Goal: Contribute content: Add original content to the website for others to see

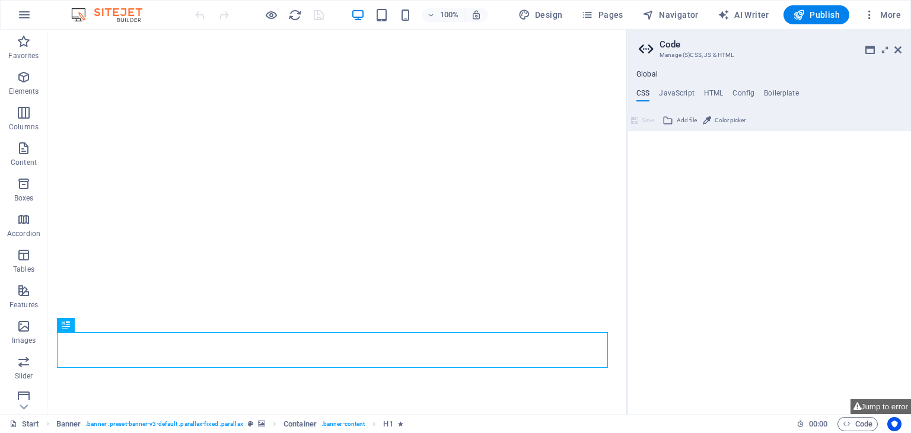
type textarea "/*------------------------------------*\"
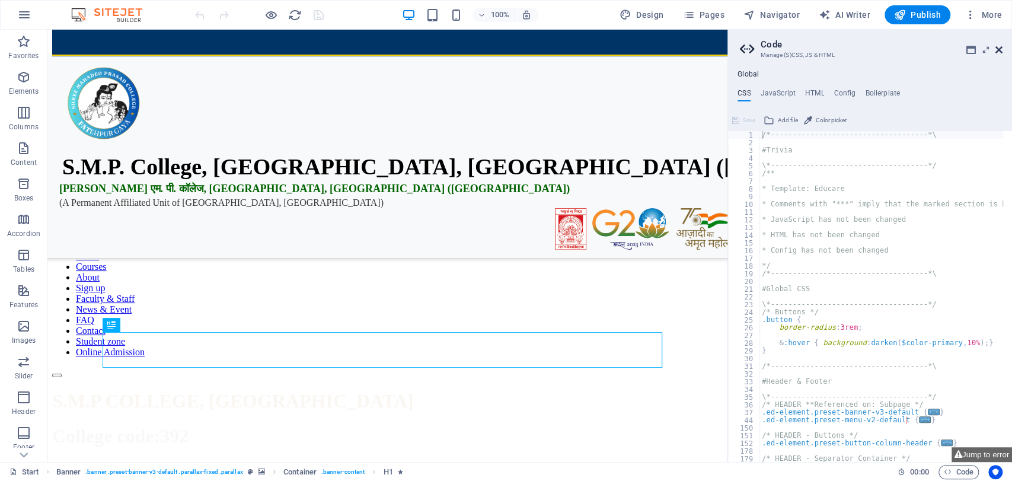
click at [910, 52] on icon at bounding box center [998, 49] width 7 height 9
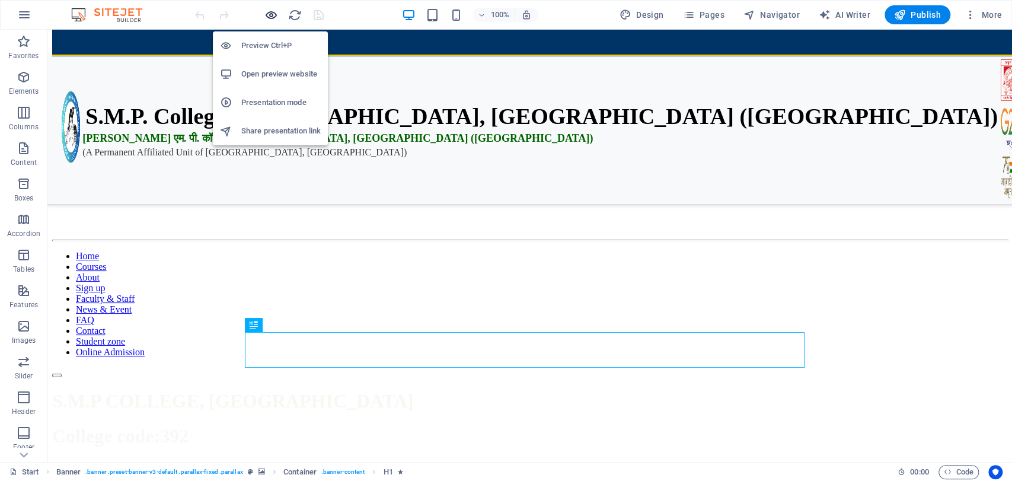
click at [269, 15] on icon "button" at bounding box center [271, 15] width 14 height 14
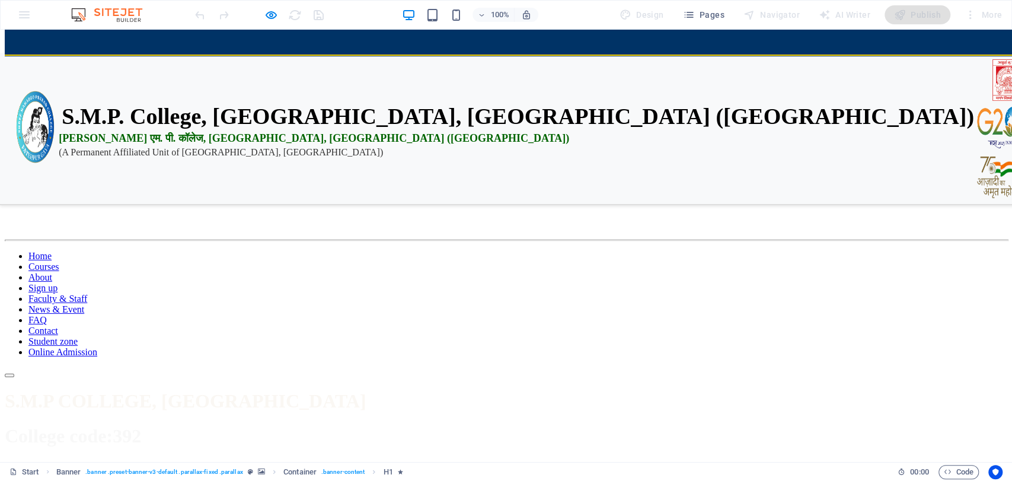
click at [78, 336] on link "Student zone" at bounding box center [52, 341] width 49 height 10
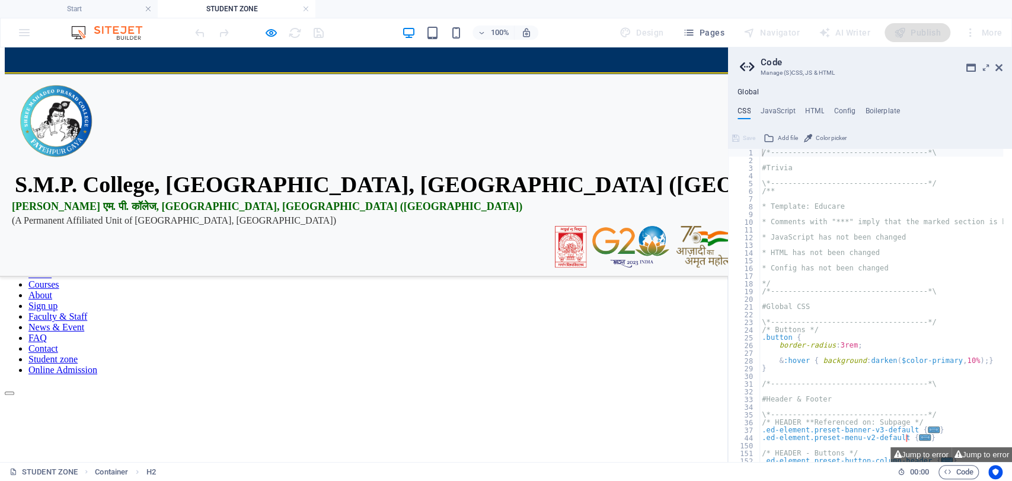
click at [910, 186] on div "CSS JavaScript HTML Config Boilerplate /*------------------------------------*\…" at bounding box center [870, 284] width 284 height 355
click at [910, 66] on icon at bounding box center [998, 67] width 7 height 9
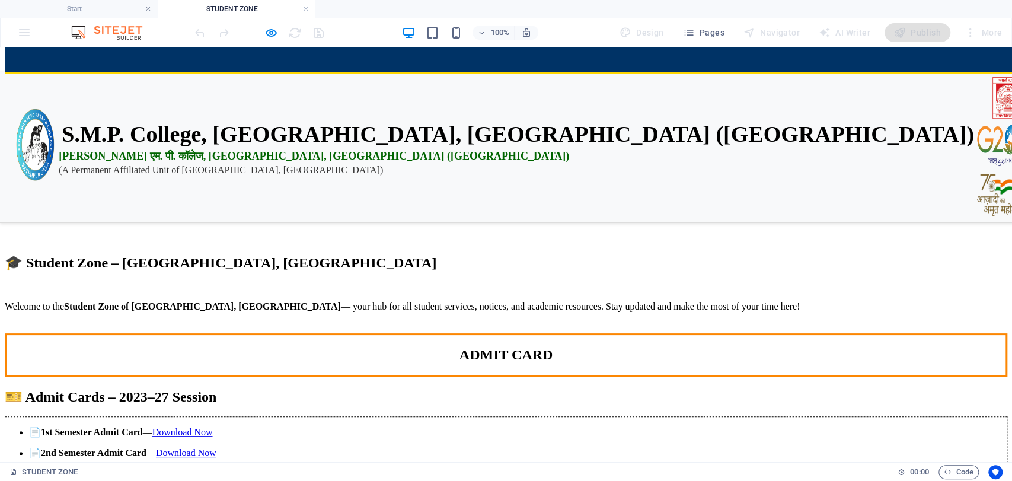
scroll to position [208, 0]
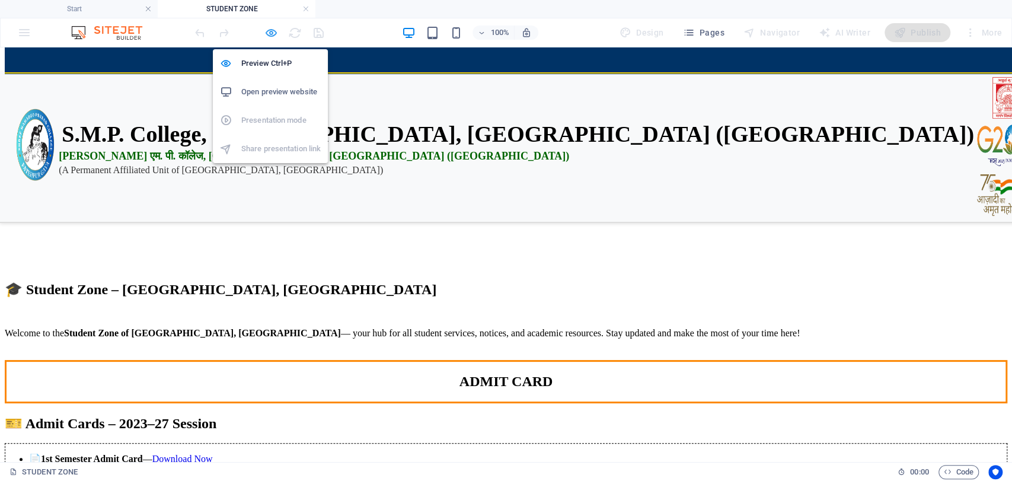
click at [267, 30] on icon "button" at bounding box center [271, 33] width 14 height 14
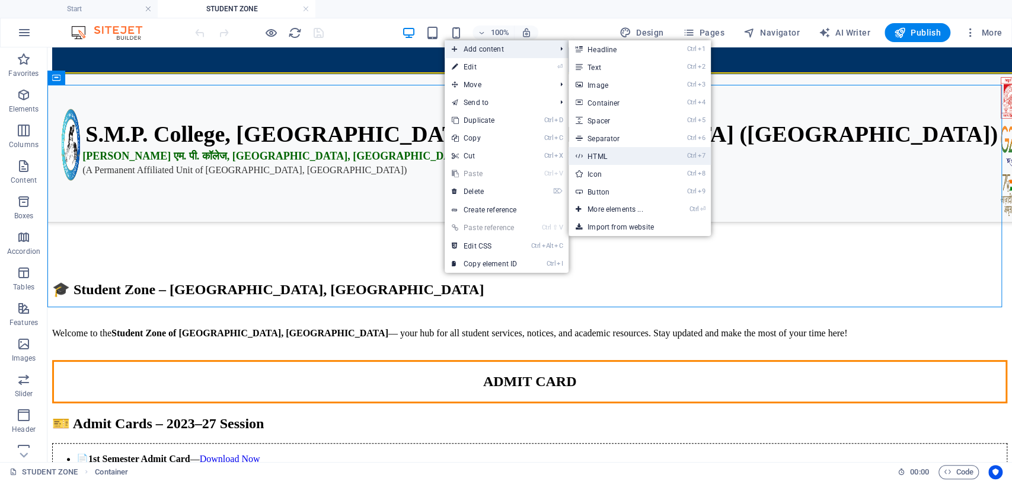
click at [602, 159] on link "Ctrl 7 HTML" at bounding box center [618, 156] width 98 height 18
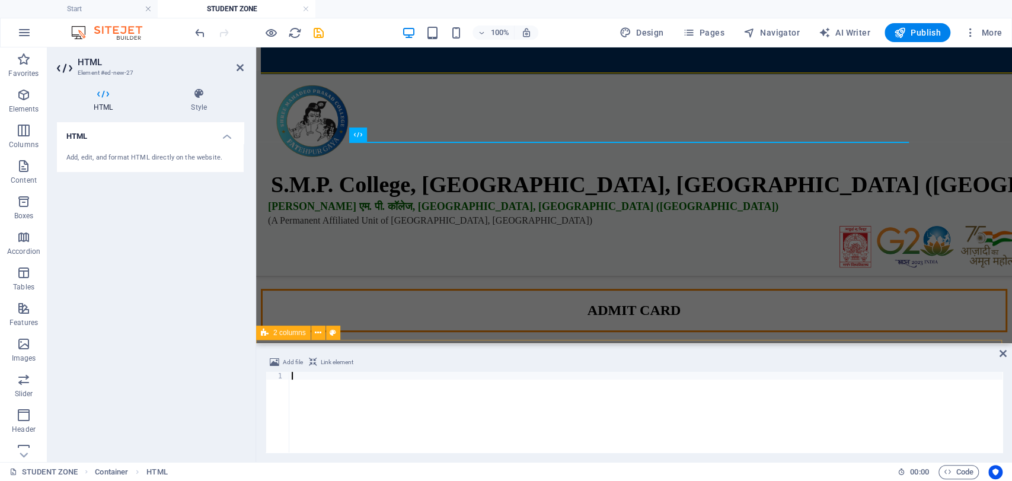
scroll to position [690, 0]
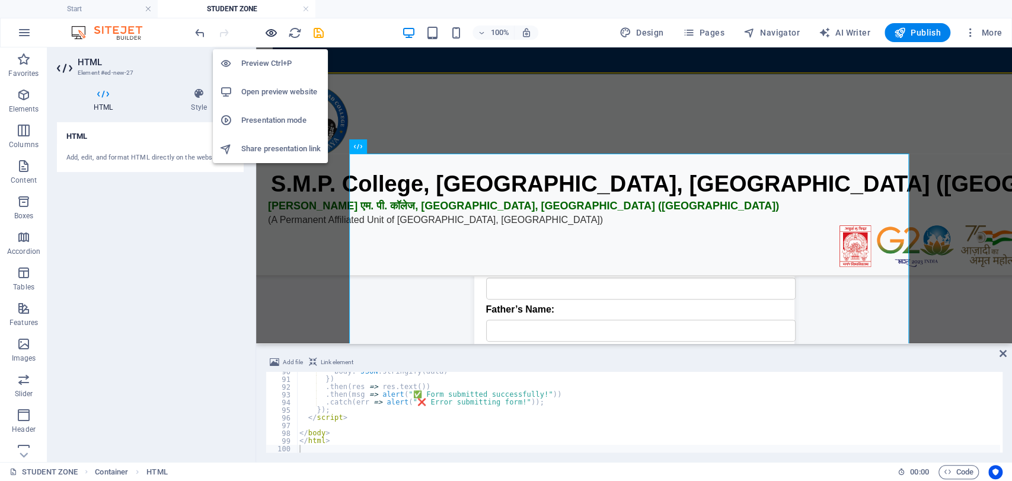
click at [272, 36] on icon "button" at bounding box center [271, 33] width 14 height 14
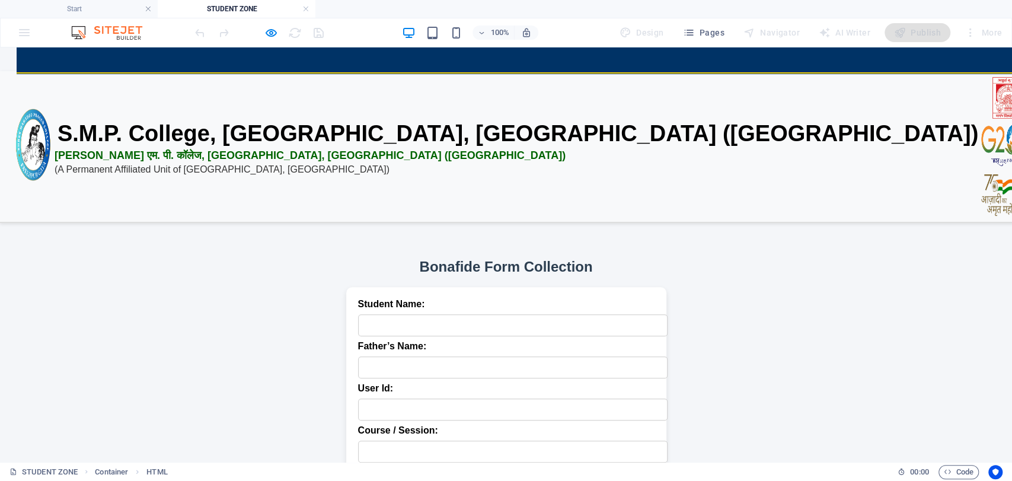
scroll to position [0, 0]
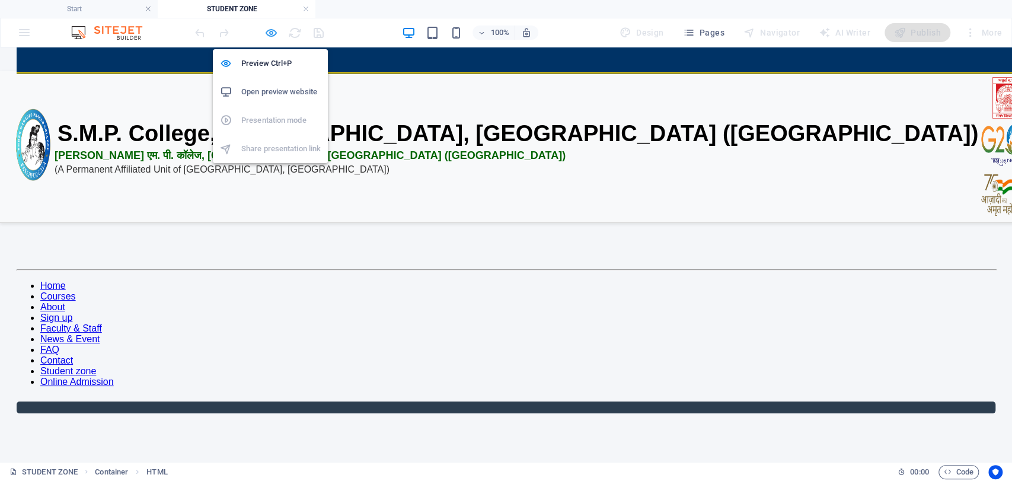
click at [270, 30] on icon "button" at bounding box center [271, 33] width 14 height 14
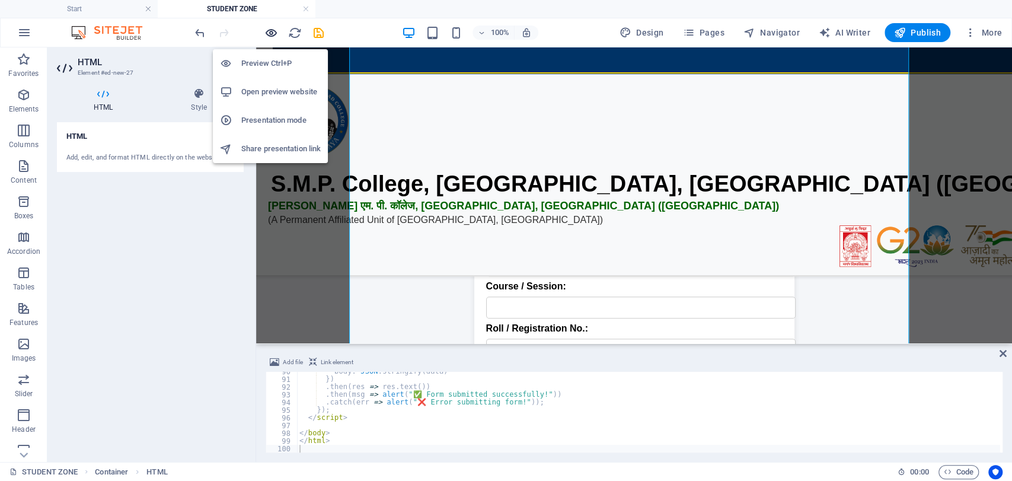
click at [270, 30] on icon "button" at bounding box center [271, 33] width 14 height 14
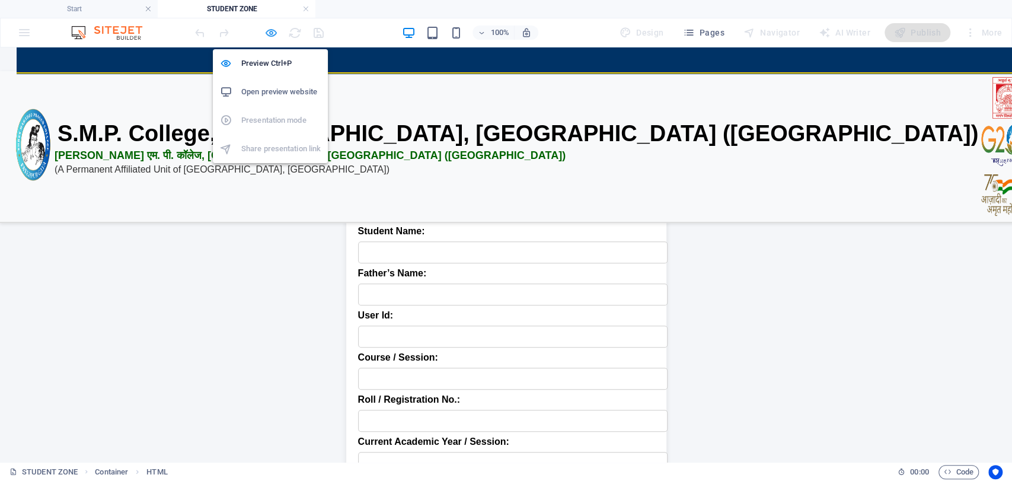
scroll to position [375, 0]
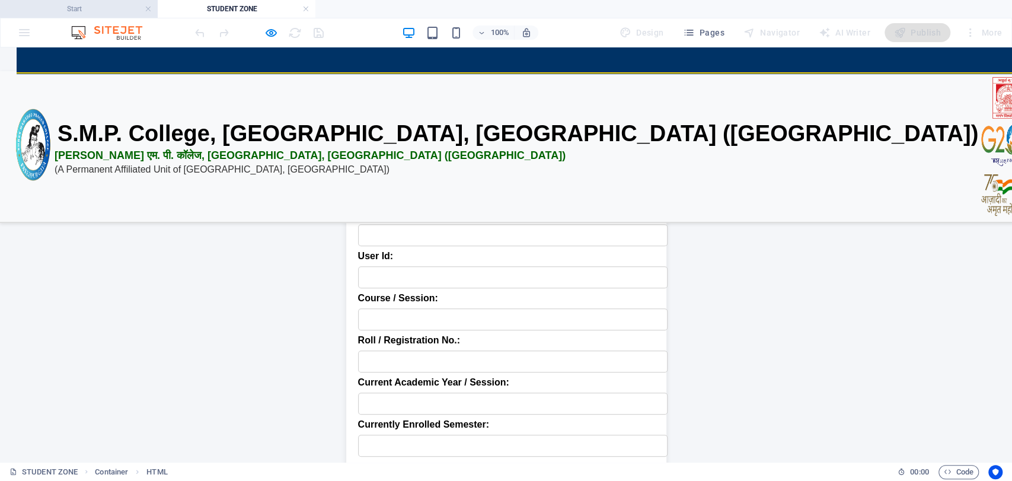
click at [71, 1] on li "Start" at bounding box center [79, 9] width 158 height 18
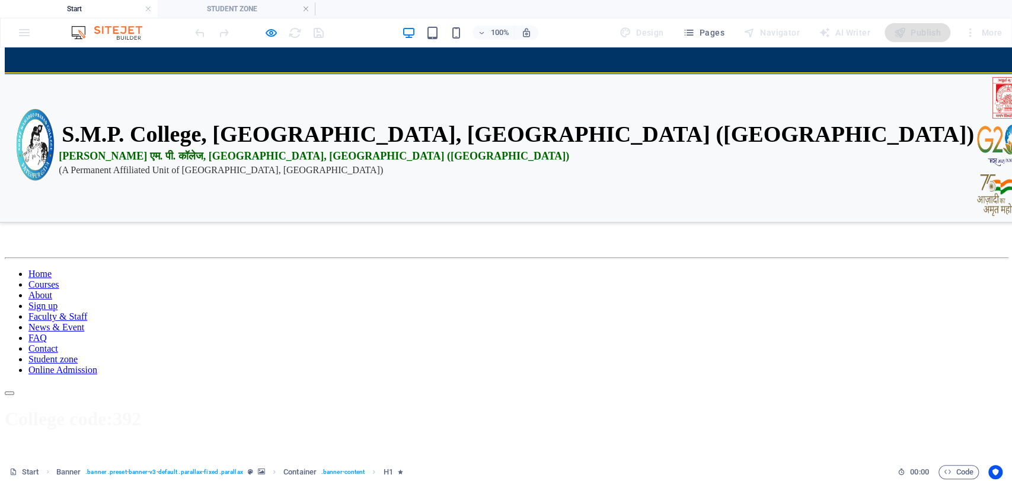
scroll to position [0, 0]
click at [74, 6] on h4 "Start" at bounding box center [79, 8] width 158 height 13
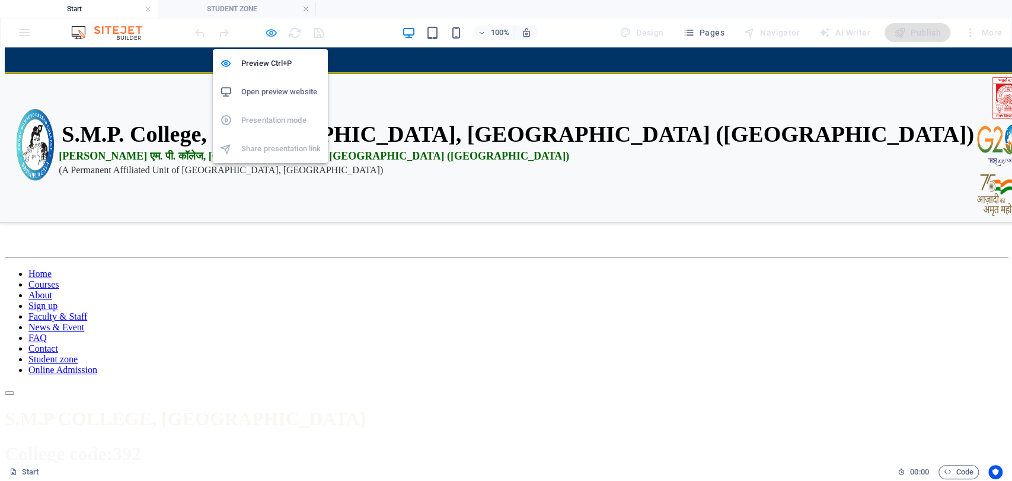
click at [266, 32] on icon "button" at bounding box center [271, 33] width 14 height 14
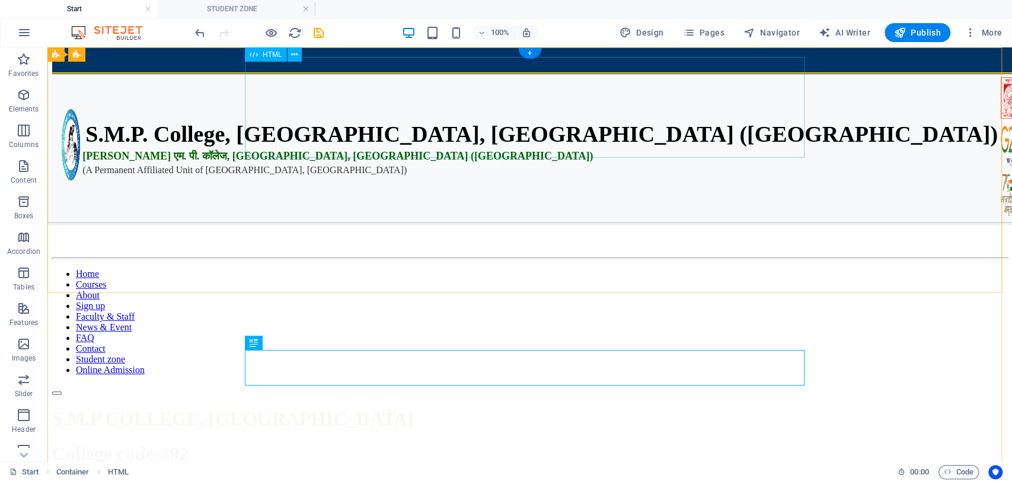
click at [642, 106] on div "S.M.P. College, Fatehpur, Gaya (Bihar) एस. एम. पी. कॉलेज, फतेहपुर, गया (बिहार) …" at bounding box center [529, 113] width 955 height 101
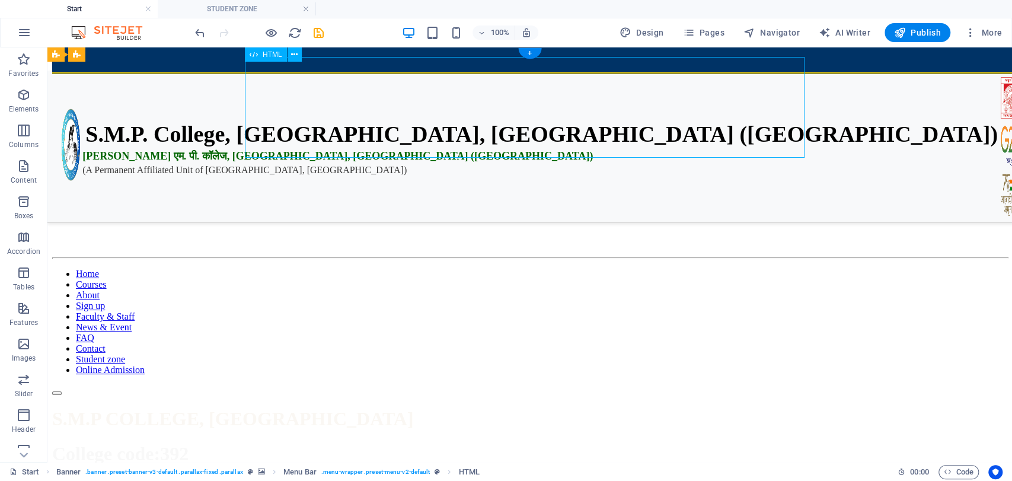
click at [642, 106] on div "S.M.P. College, Fatehpur, Gaya (Bihar) एस. एम. पी. कॉलेज, फतेहपुर, गया (बिहार) …" at bounding box center [529, 113] width 955 height 101
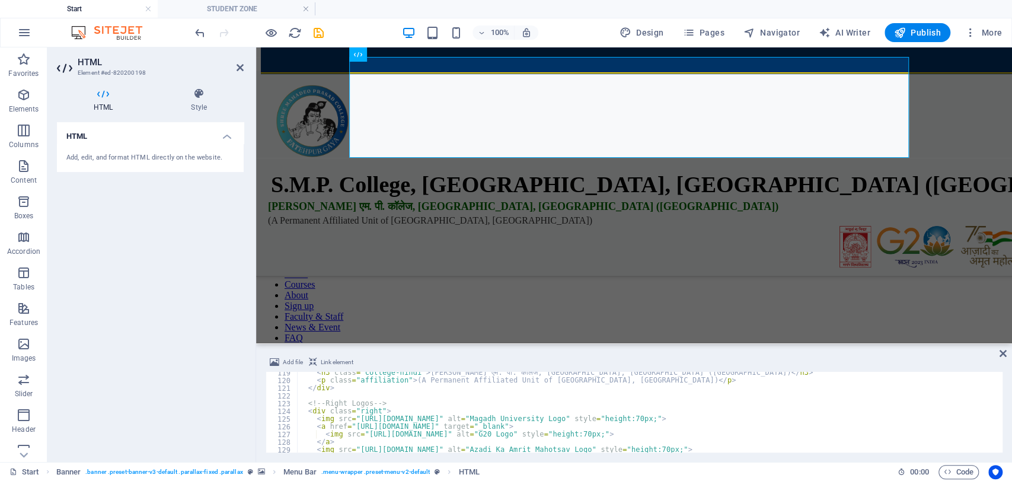
scroll to position [889, 0]
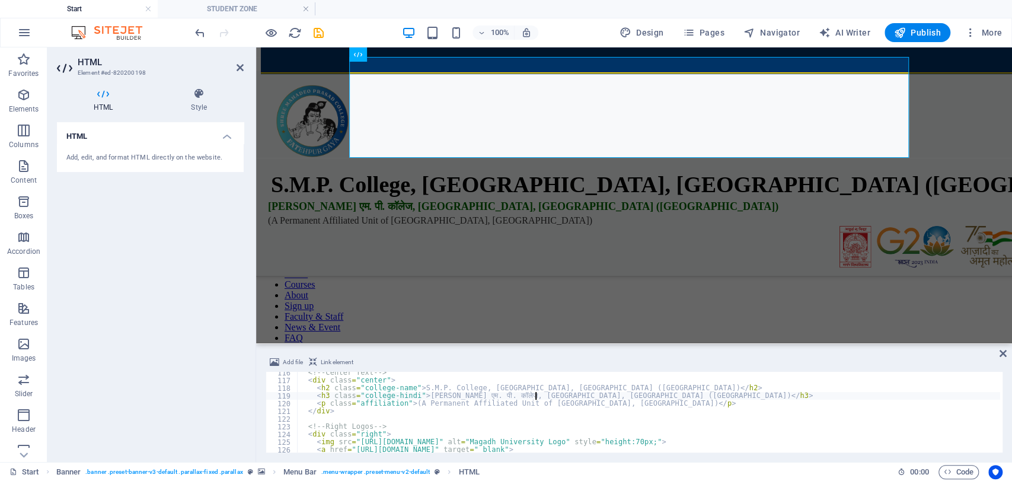
click at [536, 395] on div "<!-- Center Text --> < div class = "center" > < h2 class = "college-name" > S.M…" at bounding box center [648, 417] width 703 height 96
click at [536, 386] on div "<!-- Center Text --> < div class = "center" > < h2 class = "college-name" > S.M…" at bounding box center [648, 417] width 703 height 96
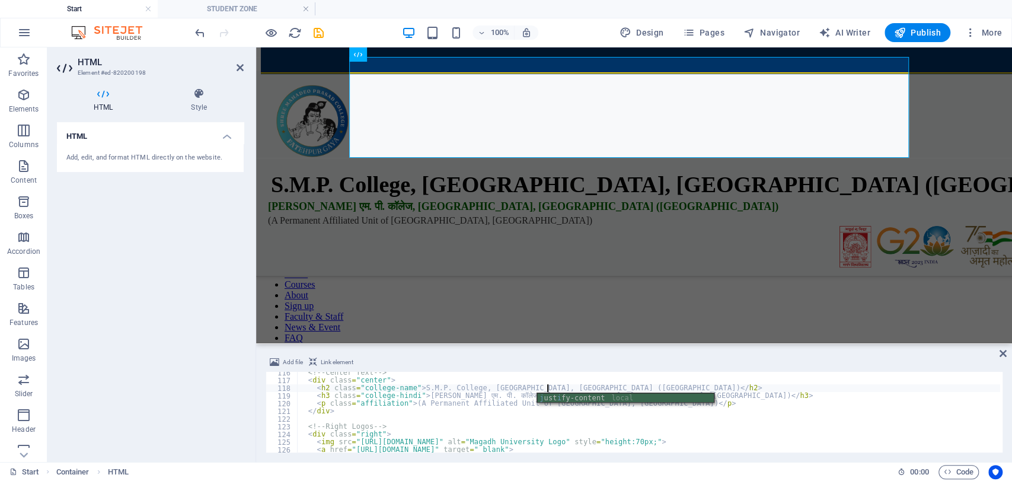
scroll to position [886, 0]
click at [726, 376] on div "<!-- Center Text --> < div class = "center" > < h2 class = "college-name" > S.M…" at bounding box center [648, 420] width 703 height 96
click at [536, 398] on div "<!-- Center Text --> < div class = "center" > < h2 class = "college-name" > S.M…" at bounding box center [648, 420] width 703 height 96
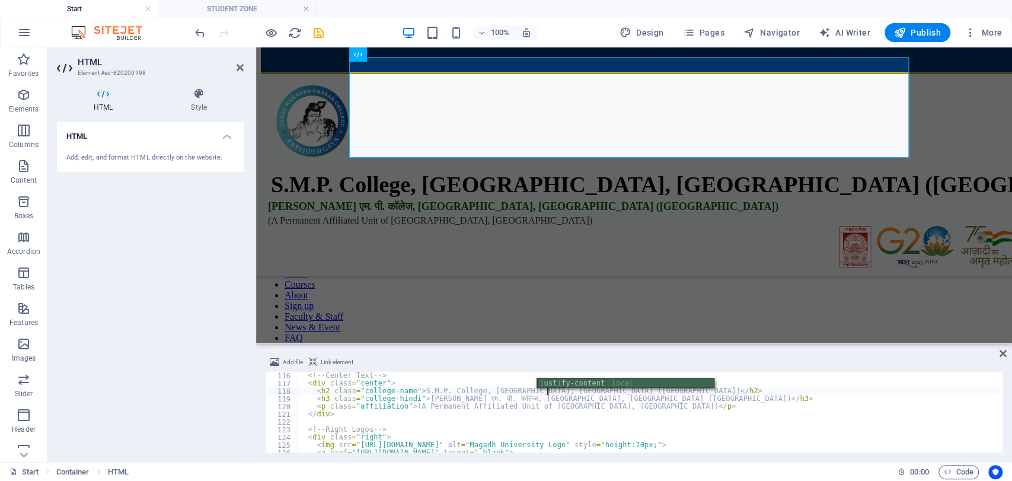
click at [540, 397] on div "<!-- Center Text --> < div class = "center" > < h2 class = "college-name" > S.M…" at bounding box center [648, 420] width 703 height 96
click at [536, 400] on div "<!-- Center Text --> < div class = "center" > < h2 class = "college-name" > S.M…" at bounding box center [648, 420] width 703 height 96
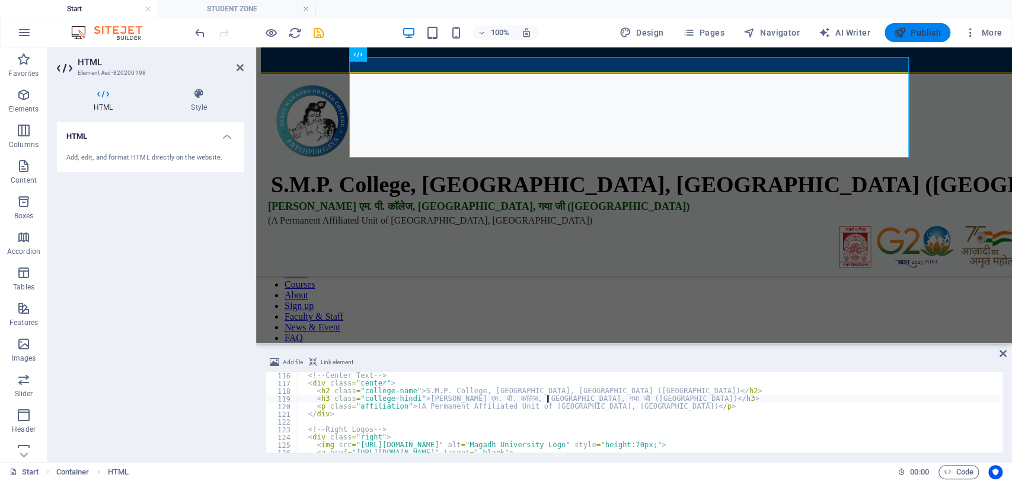
type textarea "<h3 class="college-hindi">एस. एम. पी. कॉलेज, फतेहपुर, गया जी (बिहार)</h3>"
click at [910, 34] on span "Publish" at bounding box center [917, 33] width 47 height 12
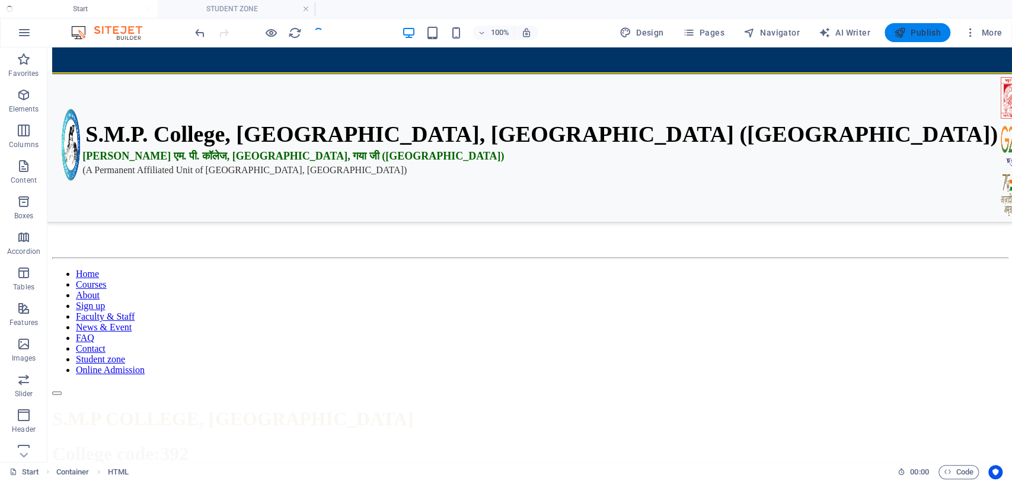
click at [910, 34] on span "Publish" at bounding box center [917, 33] width 47 height 12
checkbox input "false"
click at [894, 34] on button "Publish" at bounding box center [918, 32] width 66 height 19
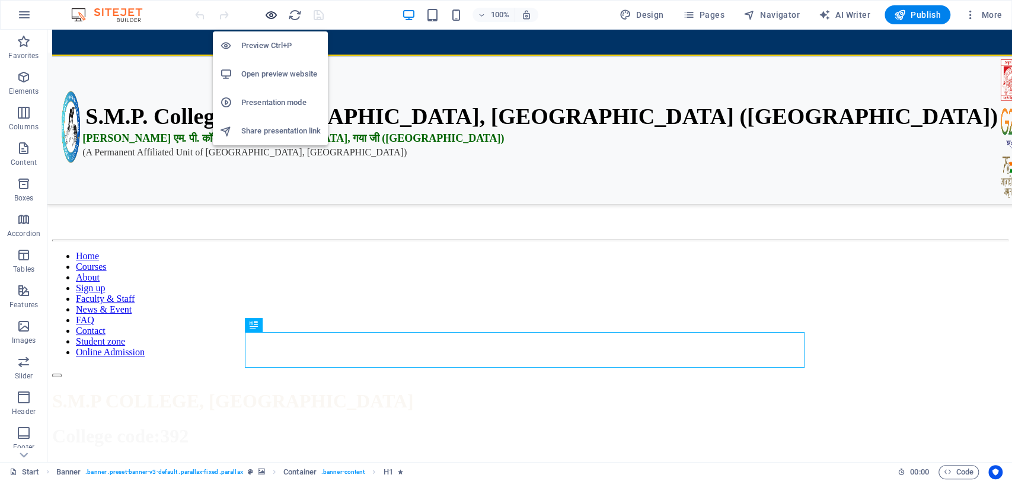
click at [266, 17] on icon "button" at bounding box center [271, 15] width 14 height 14
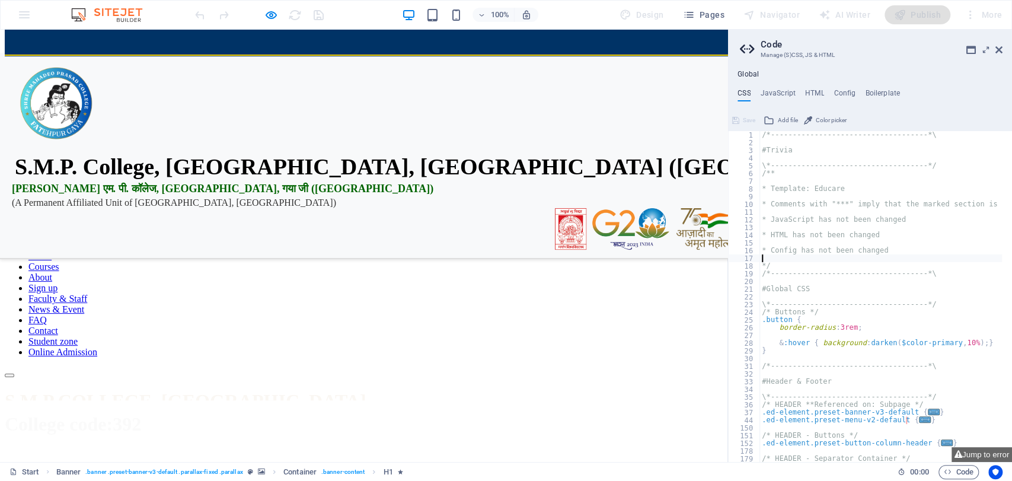
click at [826, 256] on div "/*------------------------------------*\ #Trivia \*----------------------------…" at bounding box center [937, 299] width 356 height 336
click at [1001, 50] on aside "Code Manage (S)CSS, JS & HTML Global CSS JavaScript HTML Config Boilerplate 1 2…" at bounding box center [869, 246] width 285 height 432
drag, startPoint x: 1001, startPoint y: 50, endPoint x: 841, endPoint y: 149, distance: 187.7
click at [1001, 50] on icon at bounding box center [998, 49] width 7 height 9
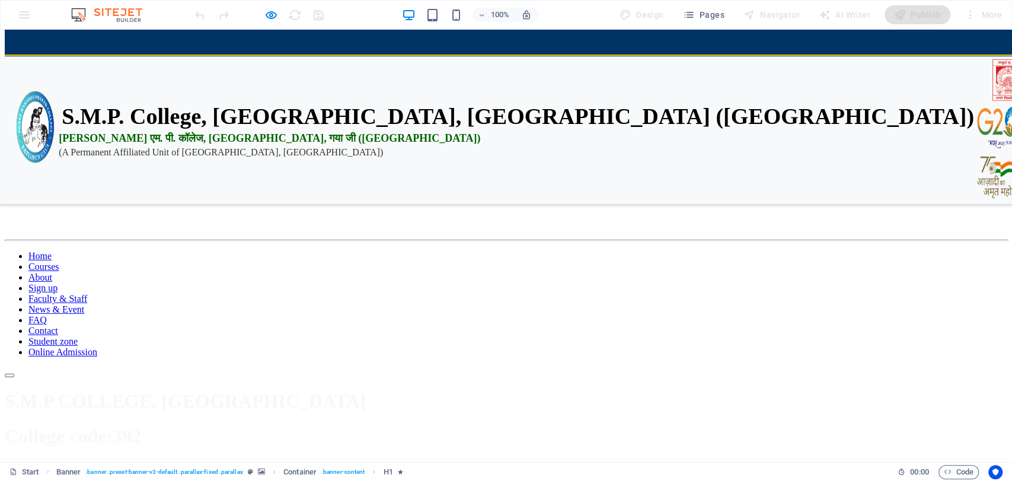
click at [78, 336] on link "Student zone" at bounding box center [52, 341] width 49 height 10
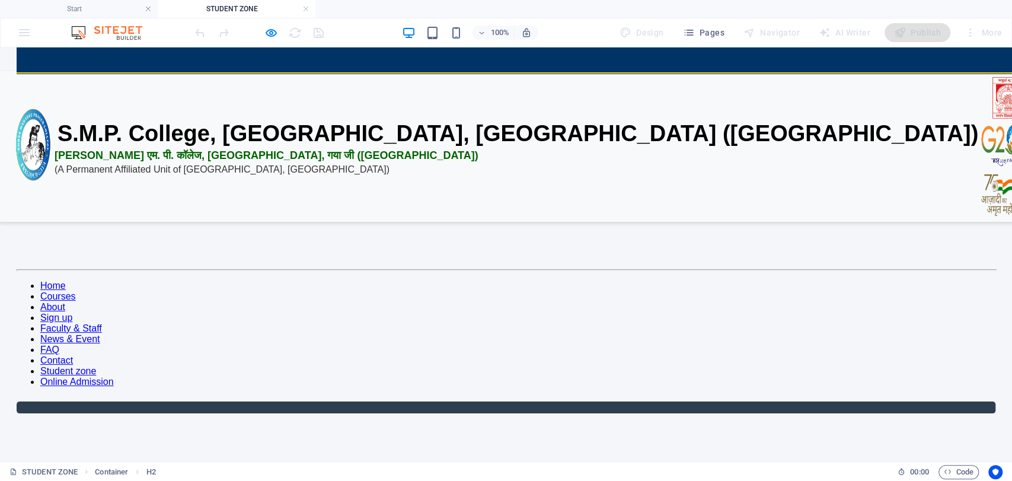
scroll to position [576, 0]
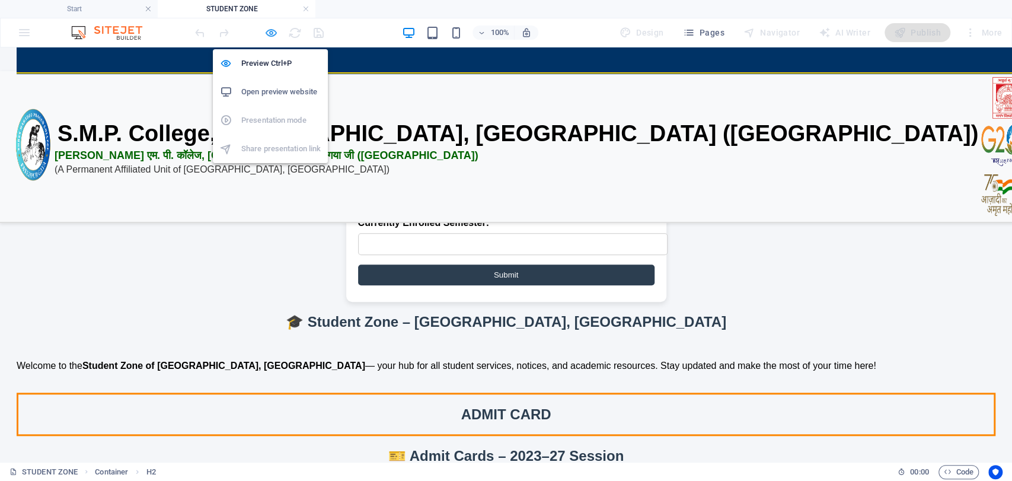
click at [269, 34] on icon "button" at bounding box center [271, 33] width 14 height 14
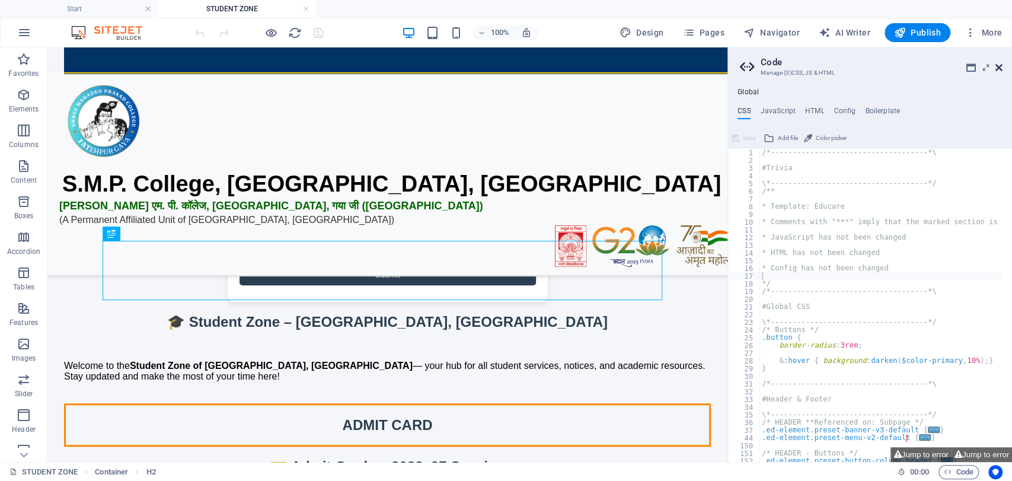
click at [1000, 66] on icon at bounding box center [998, 67] width 7 height 9
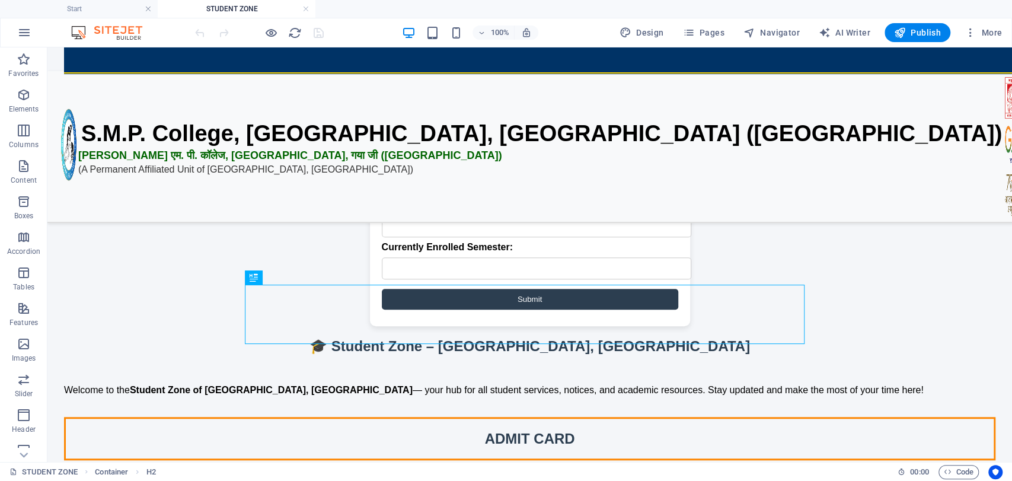
scroll to position [512, 0]
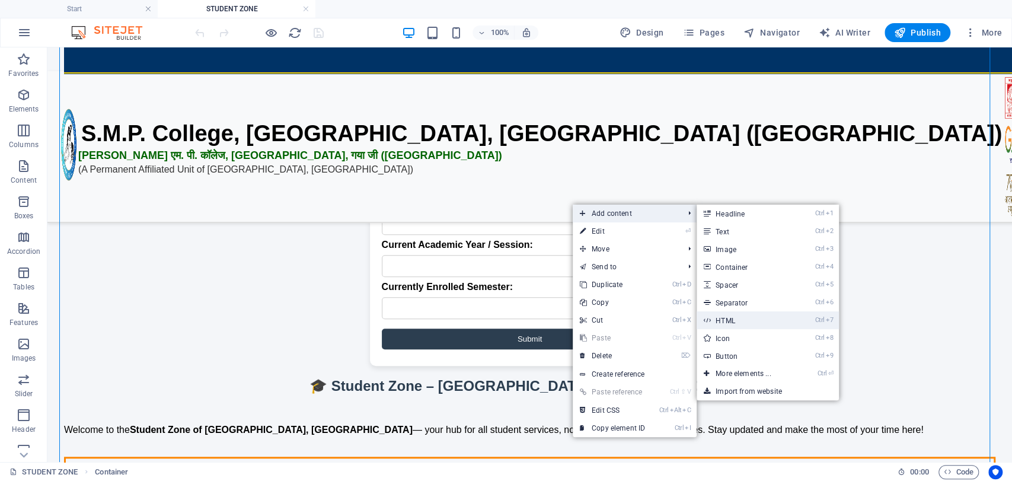
click at [723, 324] on link "Ctrl 7 HTML" at bounding box center [746, 320] width 98 height 18
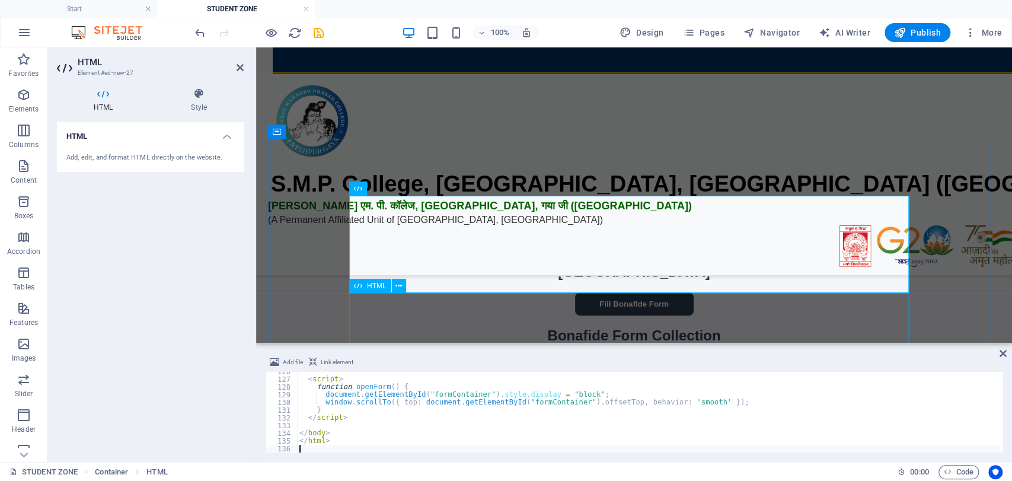
scroll to position [0, 0]
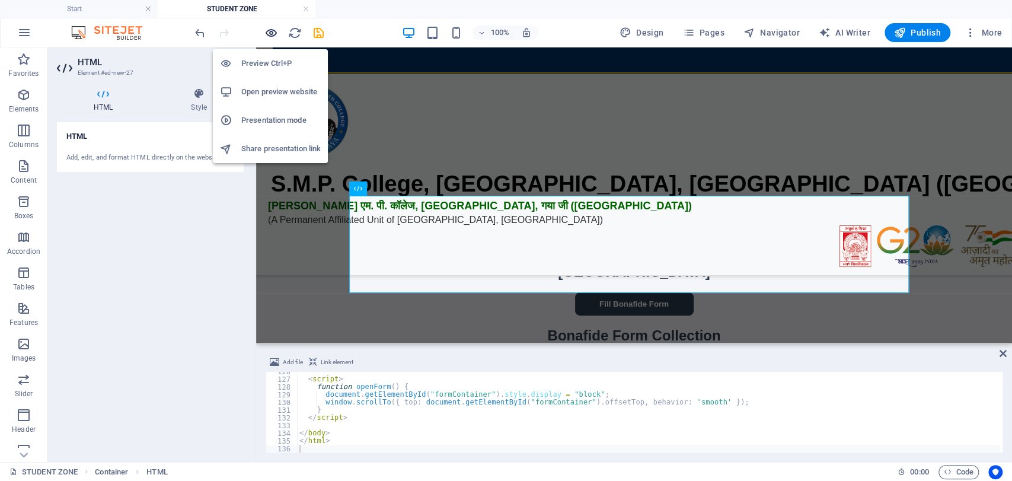
click at [270, 35] on icon "button" at bounding box center [271, 33] width 14 height 14
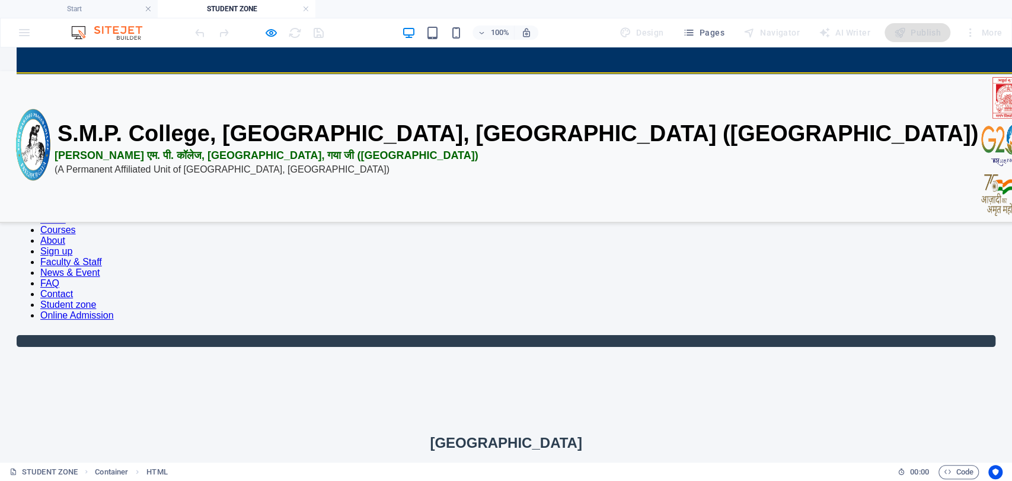
scroll to position [63, 0]
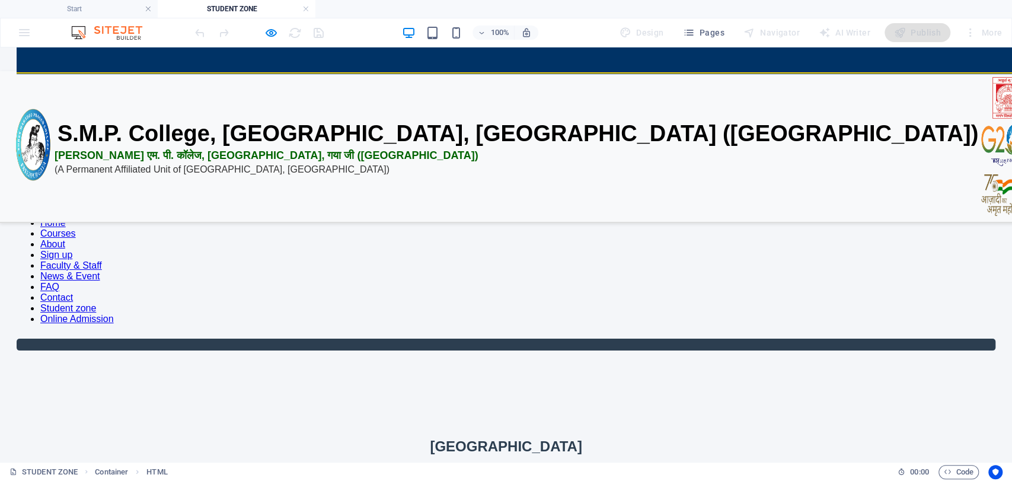
click at [491, 467] on button "Fill Bonafide Form" at bounding box center [506, 478] width 119 height 23
click at [502, 467] on button "Fill Bonafide Form" at bounding box center [506, 478] width 119 height 23
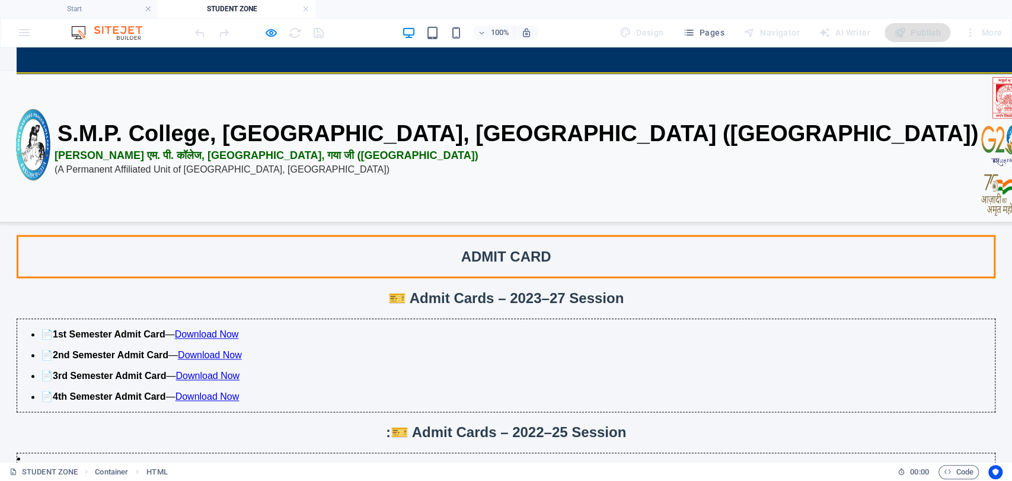
scroll to position [807, 0]
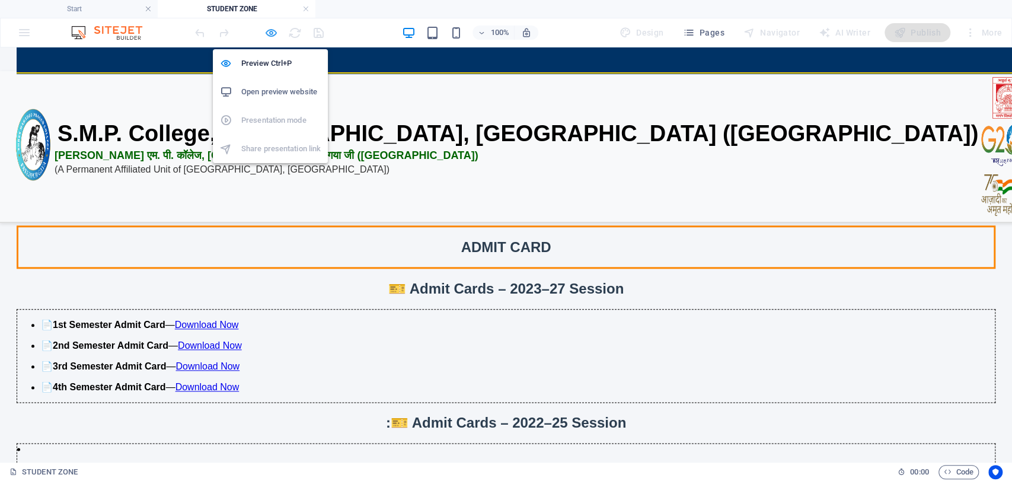
click at [272, 31] on icon "button" at bounding box center [271, 33] width 14 height 14
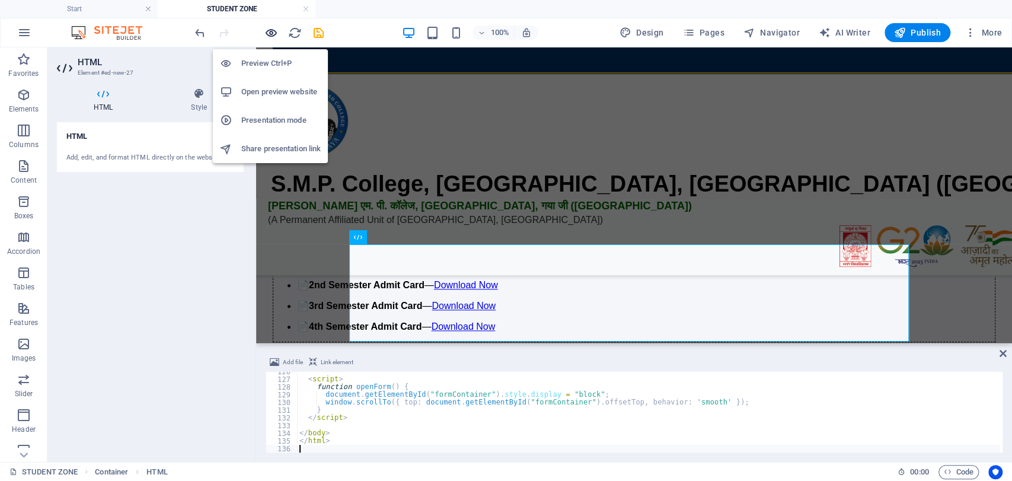
scroll to position [117, 0]
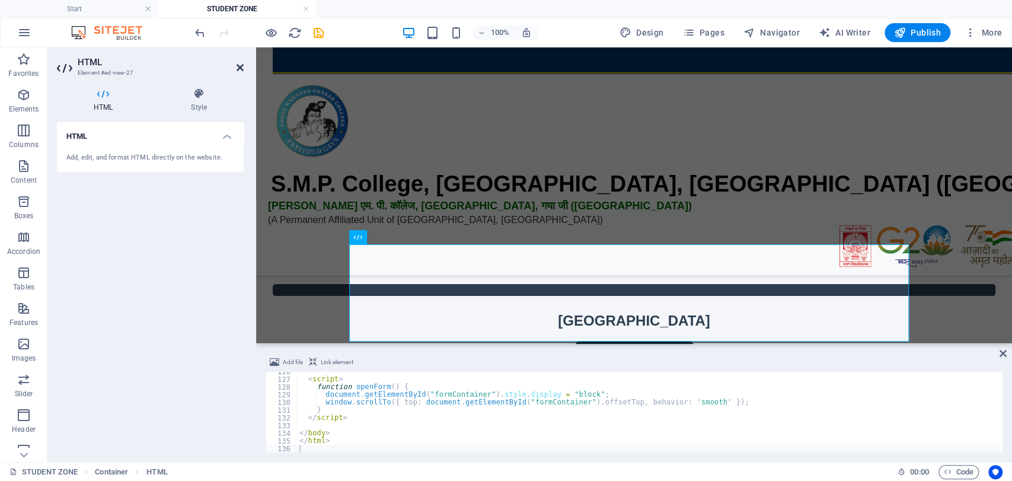
click at [240, 68] on icon at bounding box center [240, 67] width 7 height 9
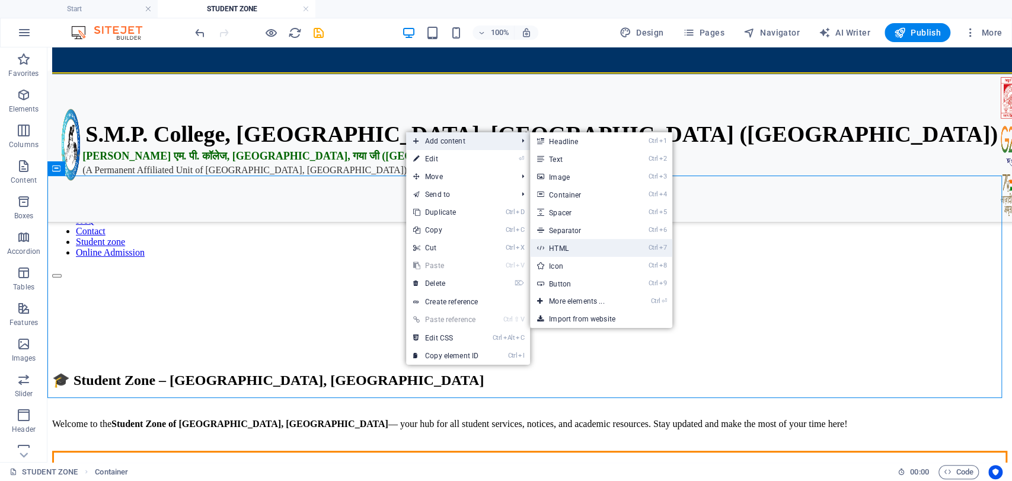
click at [556, 251] on link "Ctrl 7 HTML" at bounding box center [579, 248] width 98 height 18
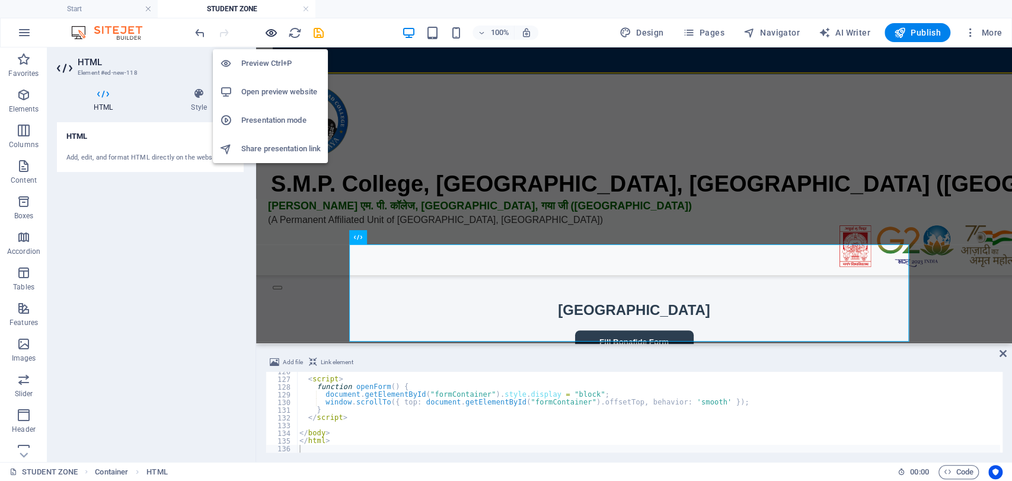
scroll to position [0, 0]
click at [269, 34] on icon "button" at bounding box center [271, 33] width 14 height 14
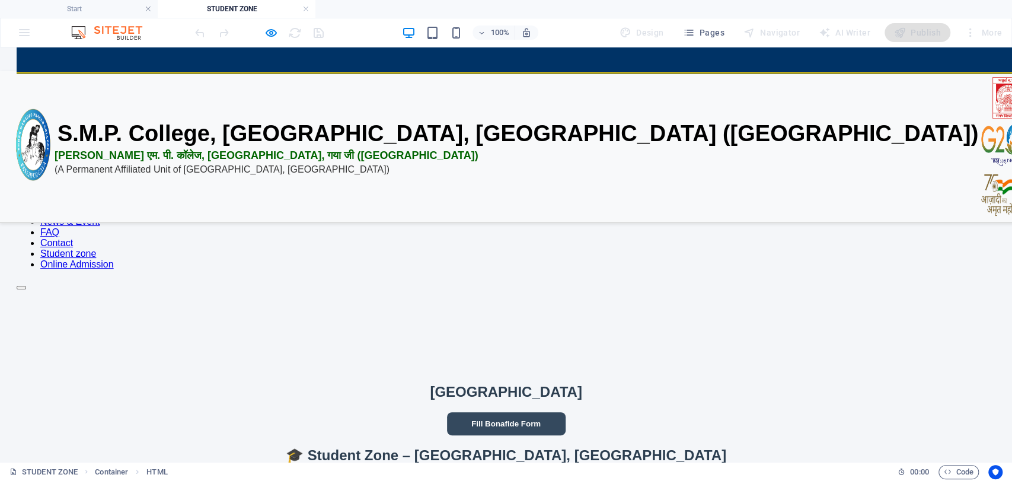
click at [515, 412] on button "Fill Bonafide Form" at bounding box center [506, 423] width 119 height 23
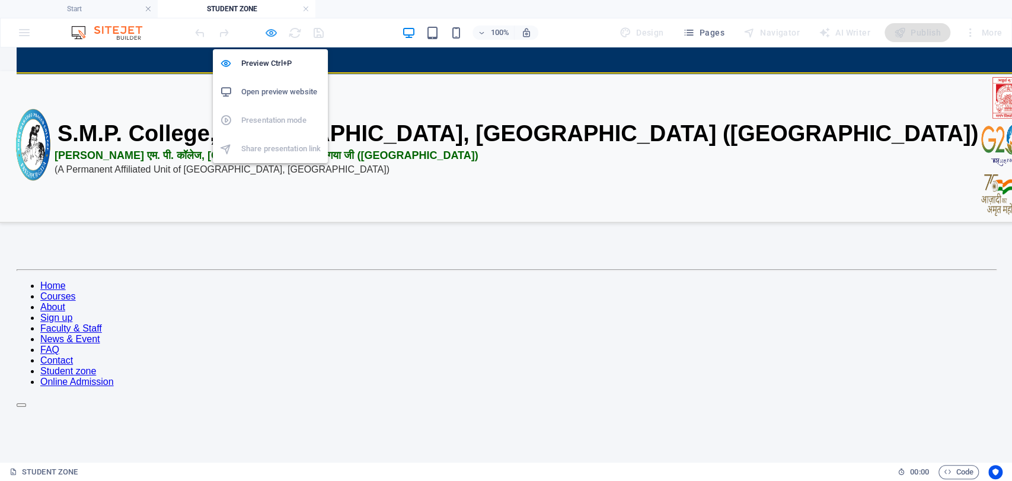
click at [270, 30] on icon "button" at bounding box center [271, 33] width 14 height 14
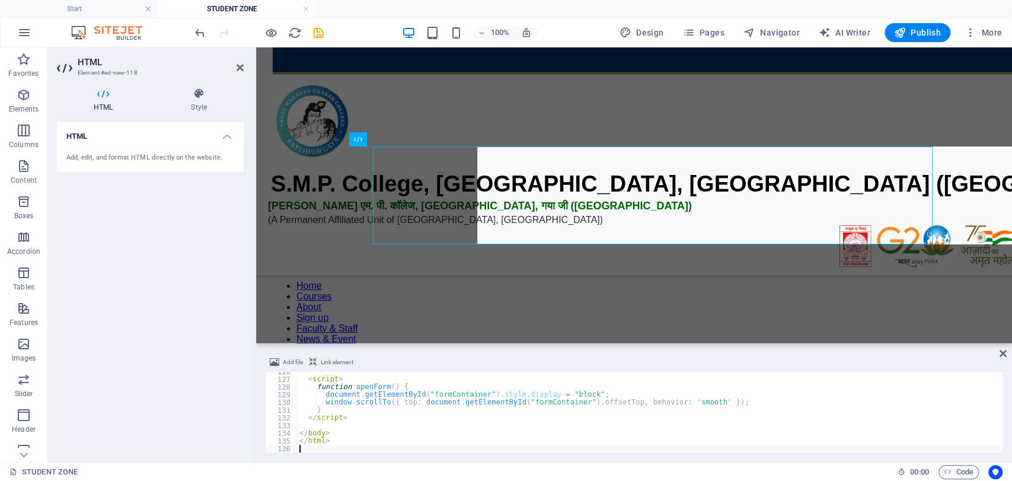
scroll to position [215, 0]
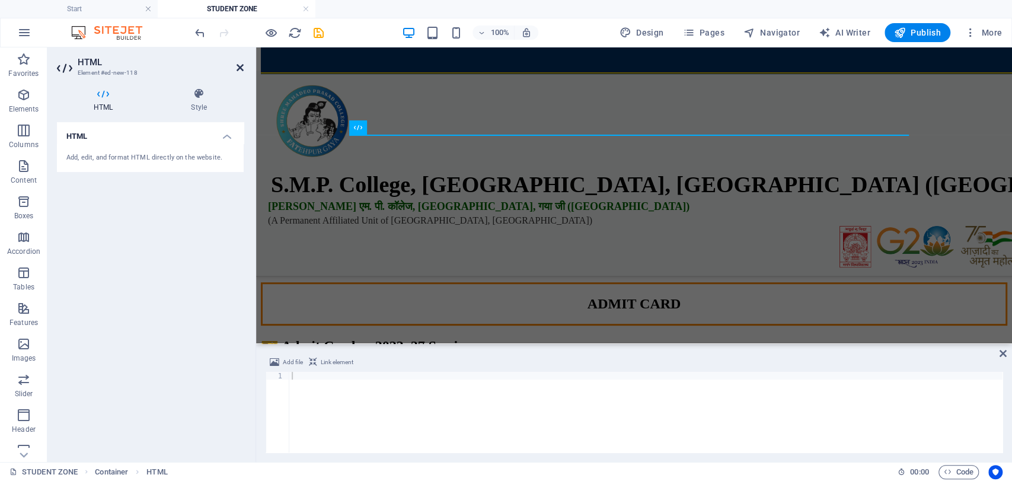
click at [240, 66] on icon at bounding box center [240, 67] width 7 height 9
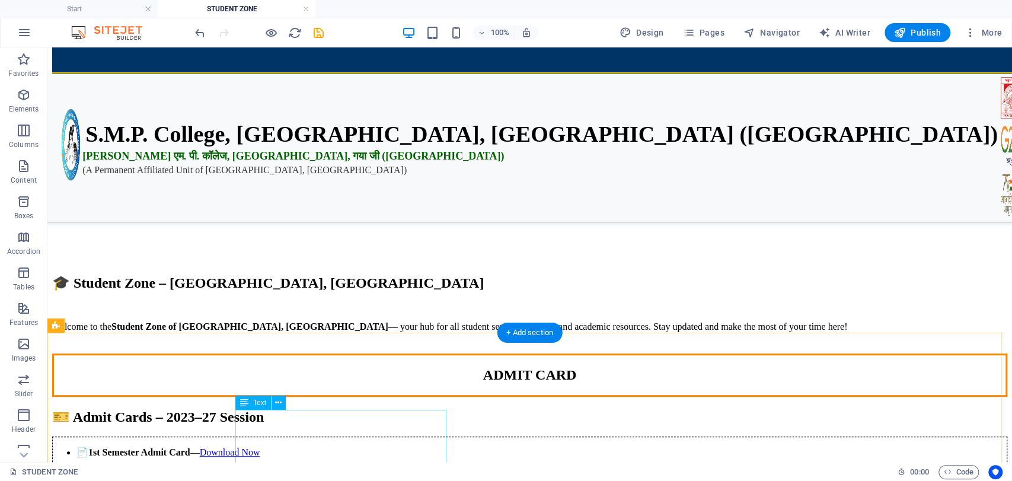
click at [419, 436] on div "📄 1st Semester Admit Card — Download Now 📄 2nd Semester Admit Card — Download N…" at bounding box center [529, 483] width 955 height 94
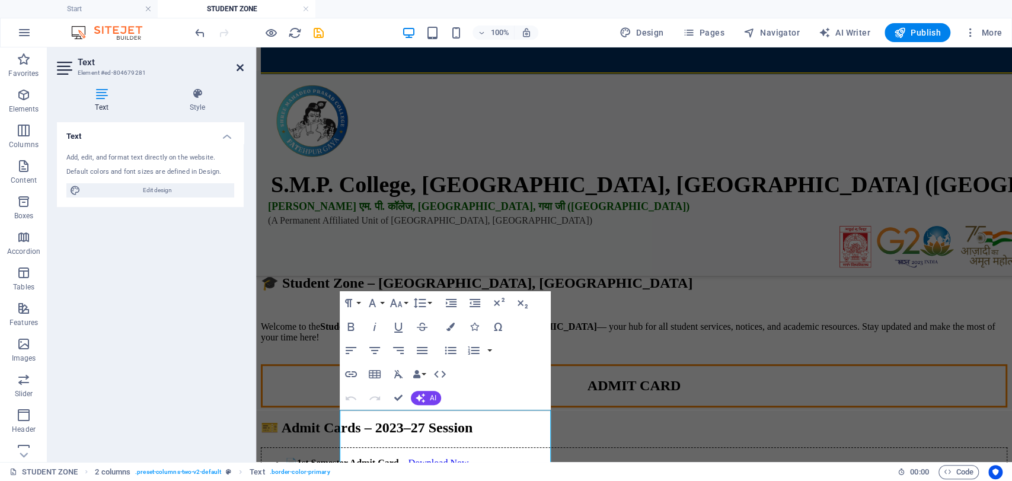
click at [241, 63] on icon at bounding box center [240, 67] width 7 height 9
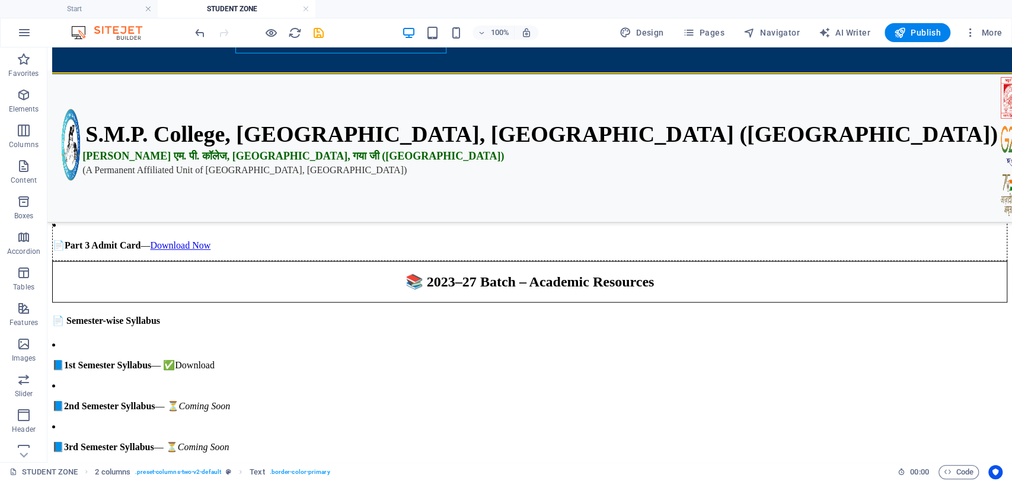
scroll to position [653, 0]
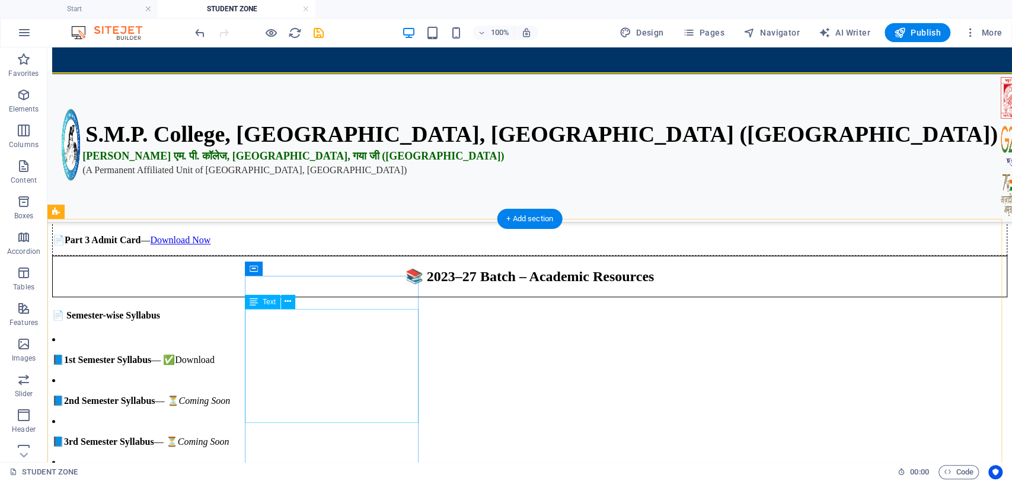
click at [263, 334] on div "📘 1st Semester Syllabus — ✅ Download 📘 2nd Semester Syllabus — ⏳ Coming Soon 📘 …" at bounding box center [529, 411] width 955 height 154
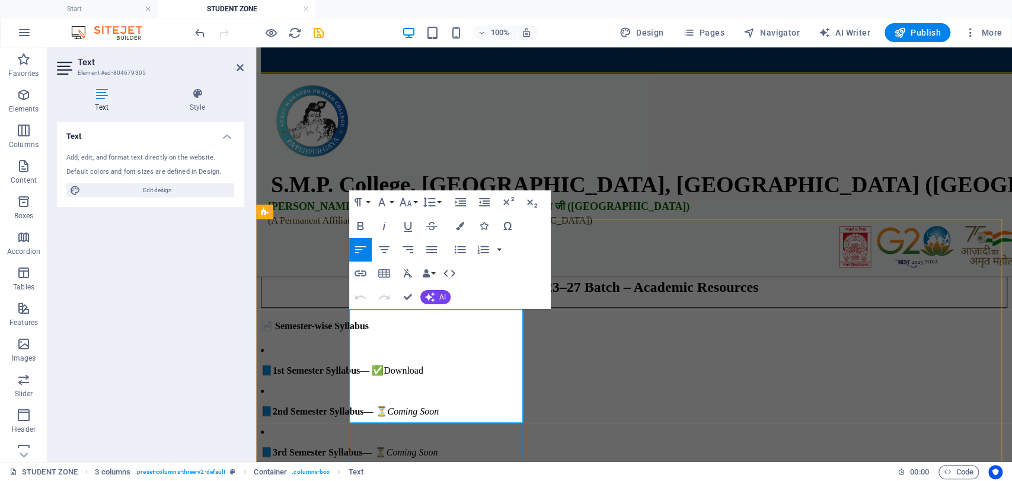
click at [384, 365] on link "Download" at bounding box center [404, 370] width 40 height 10
click at [391, 304] on icon "button" at bounding box center [394, 300] width 14 height 14
click at [388, 365] on p "📘 1st Semester Syllabus — ✅ Download" at bounding box center [634, 370] width 746 height 11
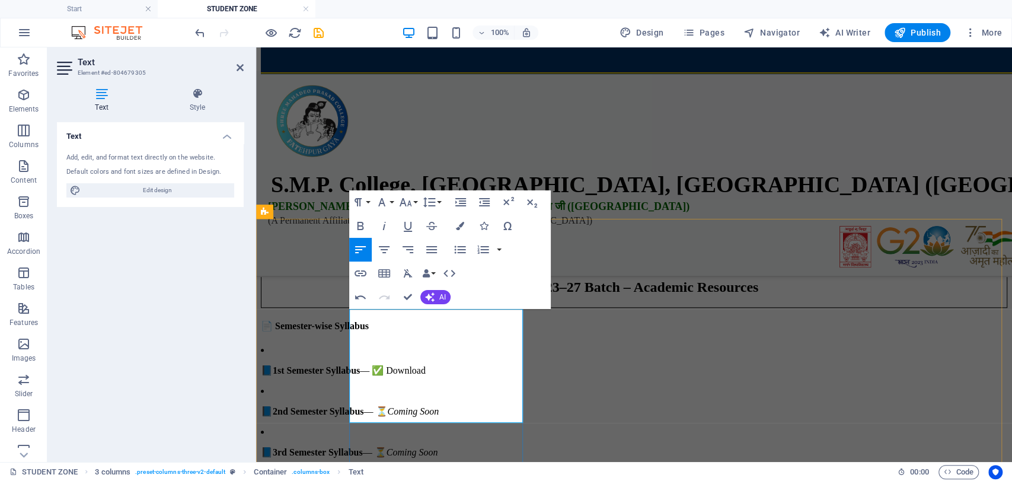
click at [388, 365] on p "📘 1st Semester Syllabus — ✅ Download" at bounding box center [634, 370] width 746 height 11
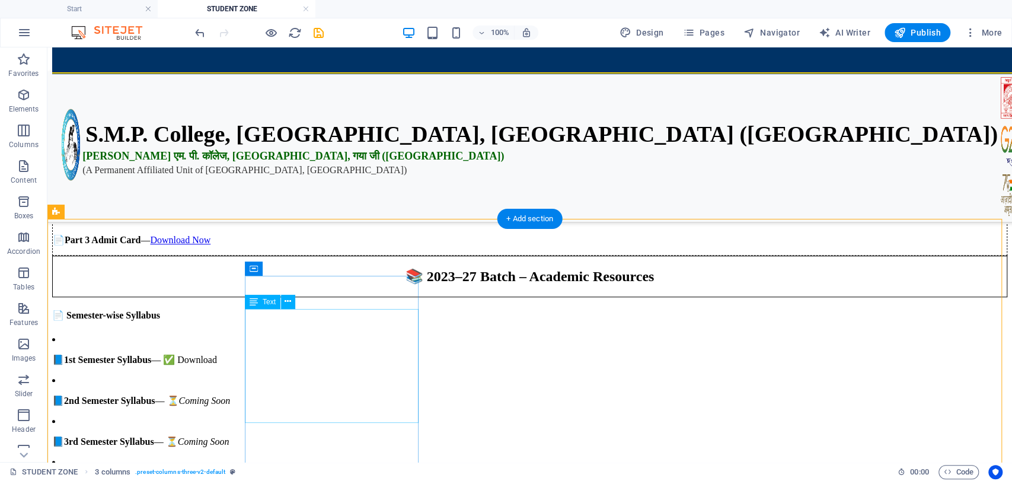
click at [263, 334] on div "📘 1st Semester Syllabus — ✅ Download 📘 2nd Semester Syllabus — ⏳ Coming Soon 📘 …" at bounding box center [529, 411] width 955 height 154
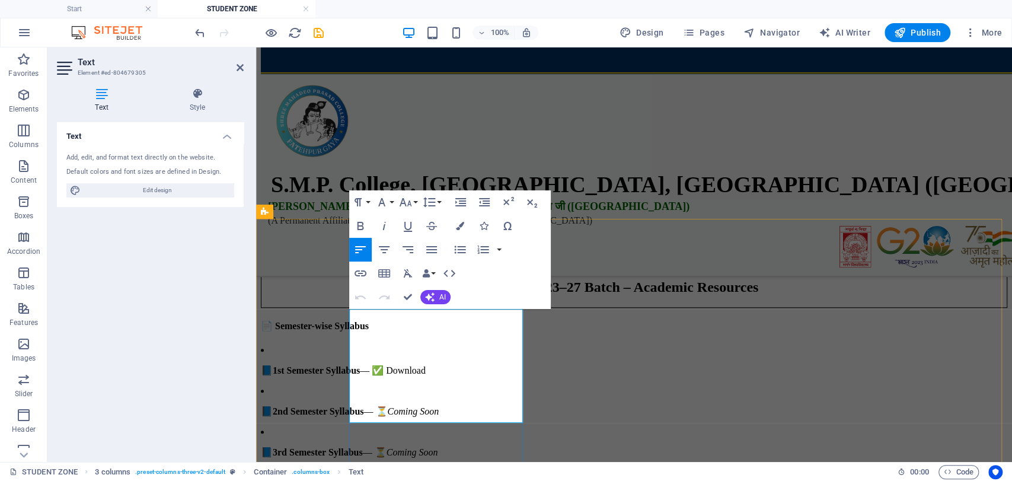
click at [384, 365] on p "📘 1st Semester Syllabus — ✅ Download" at bounding box center [634, 370] width 746 height 11
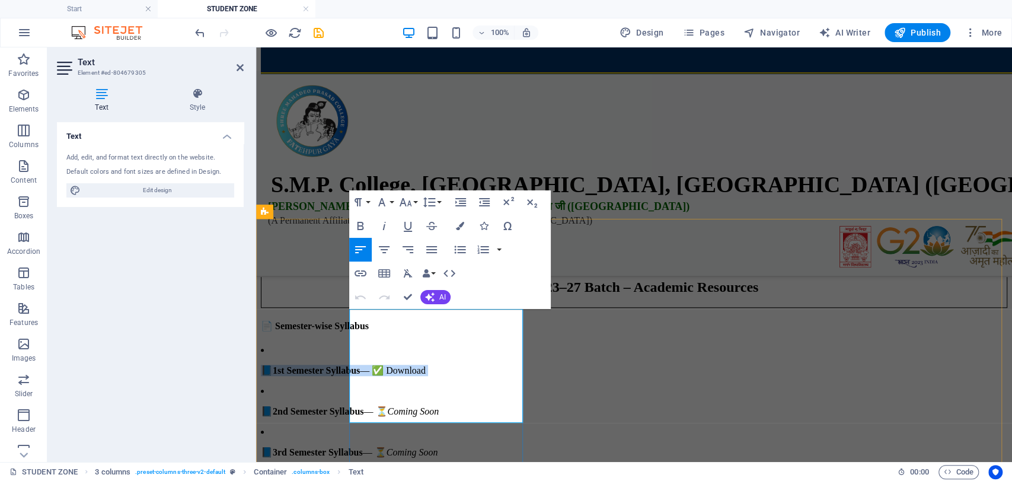
click at [384, 365] on p "📘 1st Semester Syllabus — ✅ Download" at bounding box center [634, 370] width 746 height 11
click at [439, 406] on em "Coming Soon" at bounding box center [414, 411] width 52 height 10
click at [379, 365] on p "📘 1st Semester Syllabus — ✅ Download" at bounding box center [634, 370] width 746 height 11
click at [361, 272] on icon "button" at bounding box center [360, 273] width 14 height 14
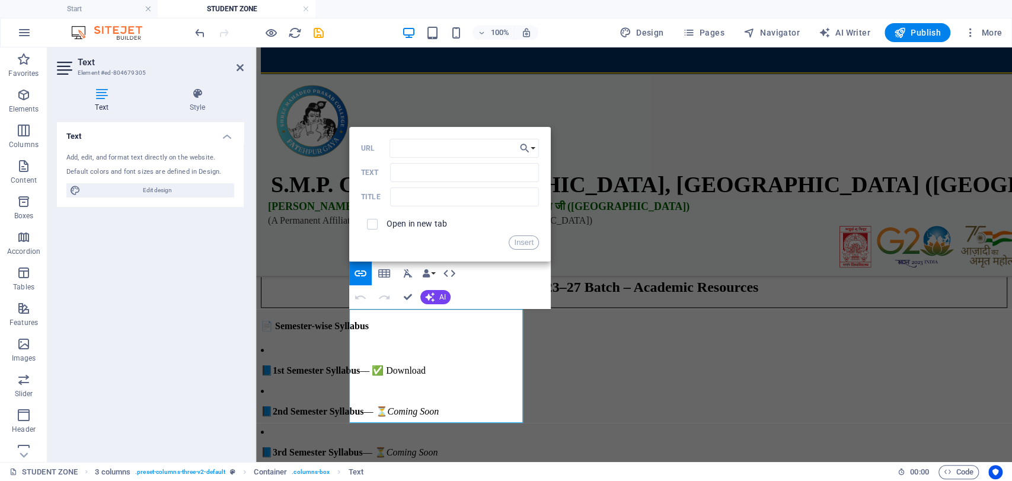
click at [241, 62] on h2 "Text" at bounding box center [161, 62] width 166 height 11
click at [240, 64] on icon at bounding box center [240, 67] width 7 height 9
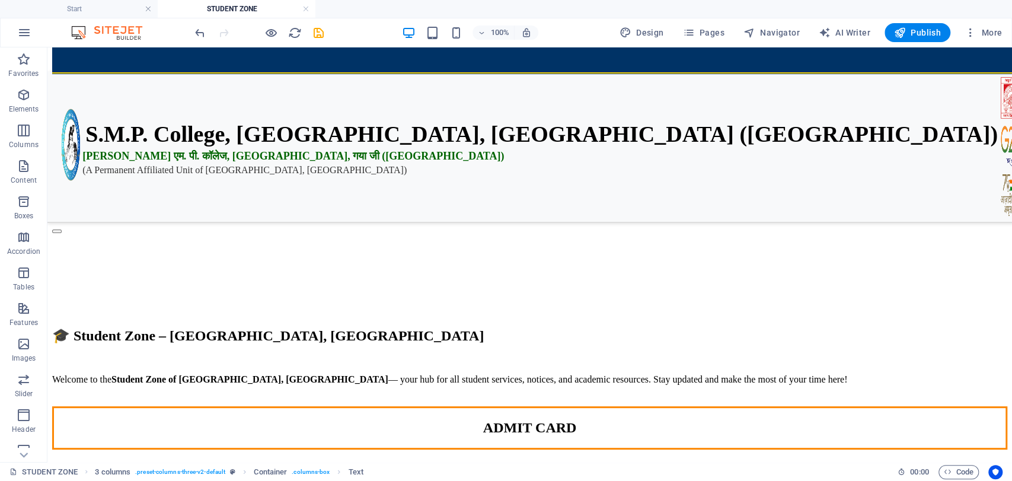
scroll to position [157, 0]
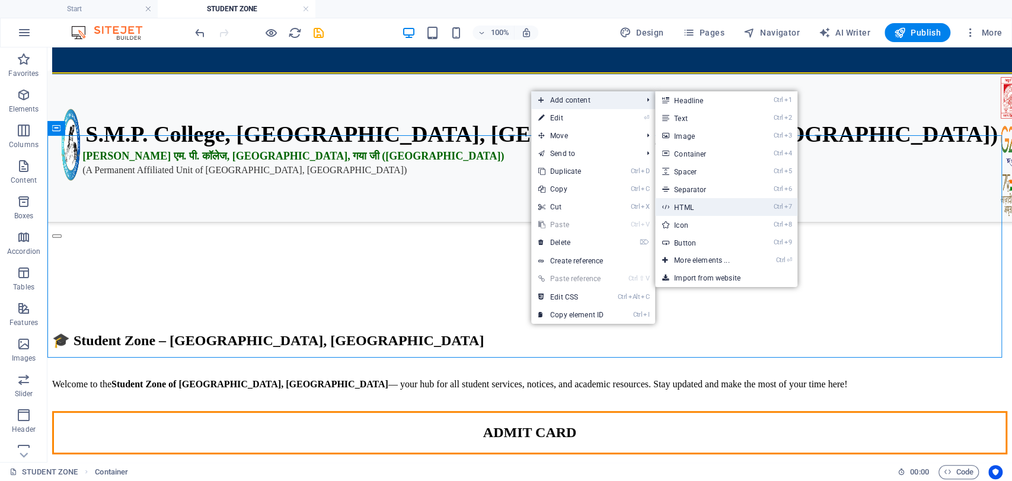
click at [703, 202] on link "Ctrl 7 HTML" at bounding box center [704, 207] width 98 height 18
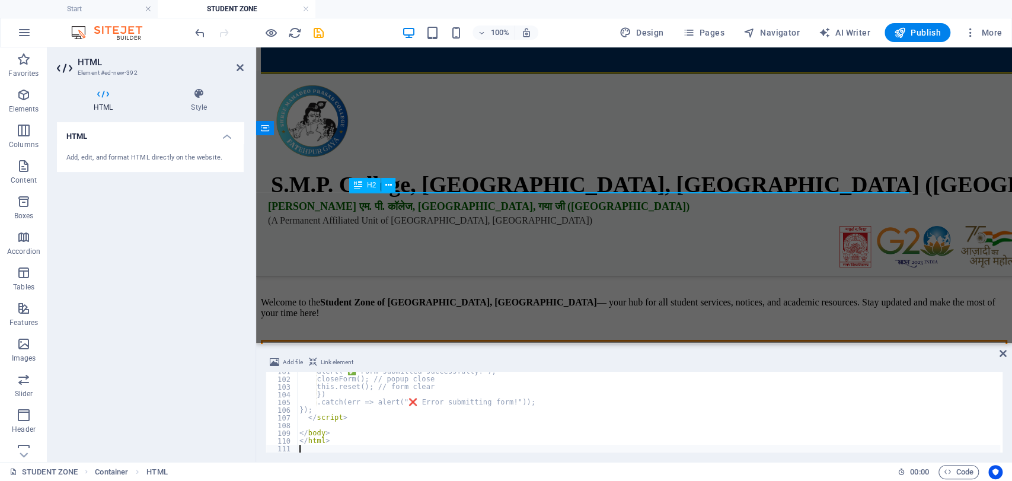
scroll to position [774, 0]
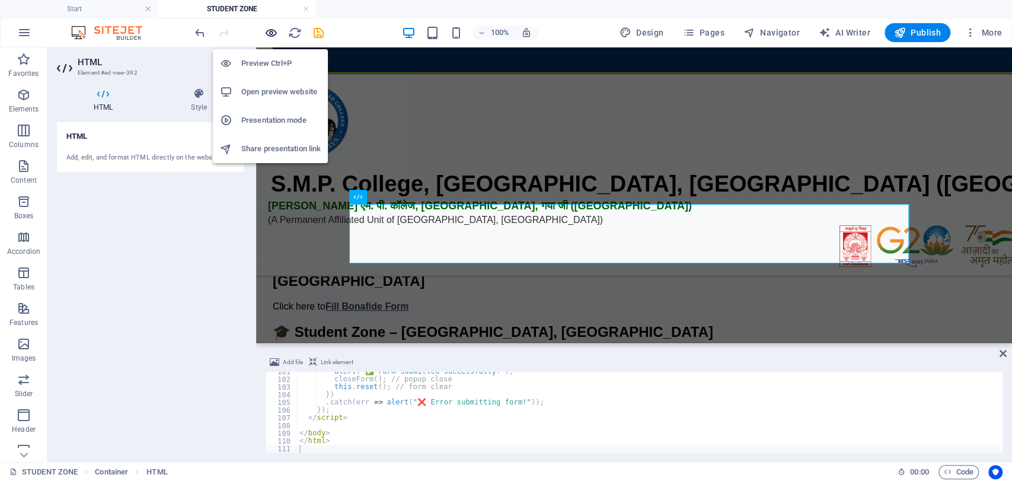
click at [264, 32] on icon "button" at bounding box center [271, 33] width 14 height 14
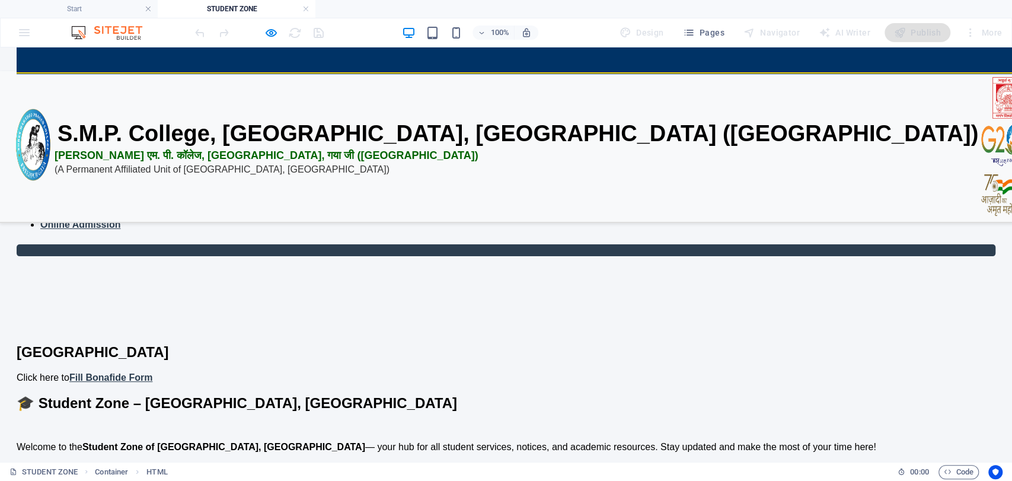
click at [152, 372] on link "Fill Bonafide Form" at bounding box center [110, 377] width 83 height 10
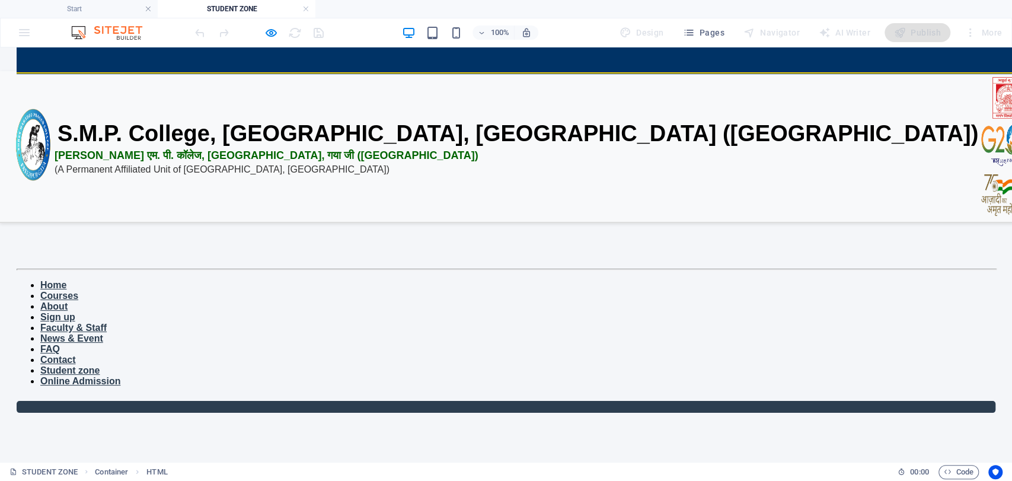
scroll to position [0, 0]
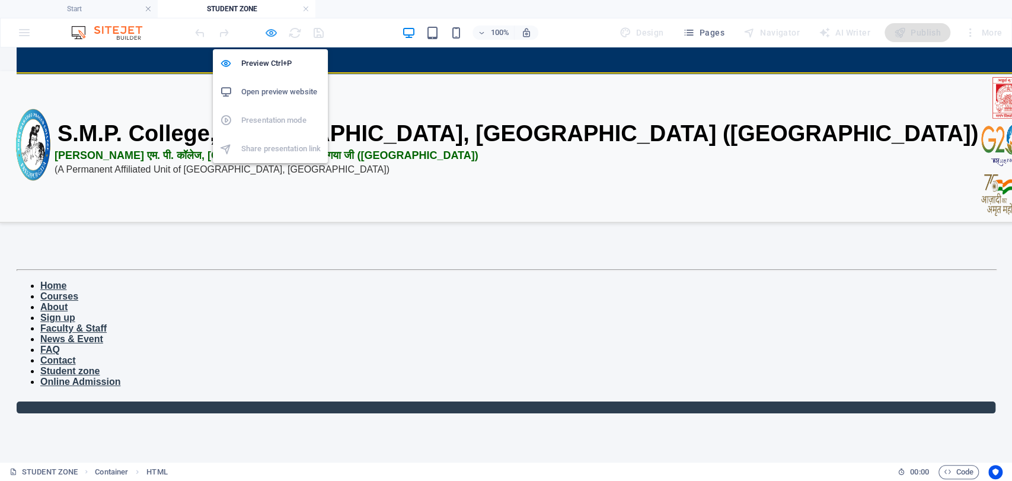
click at [267, 29] on icon "button" at bounding box center [271, 33] width 14 height 14
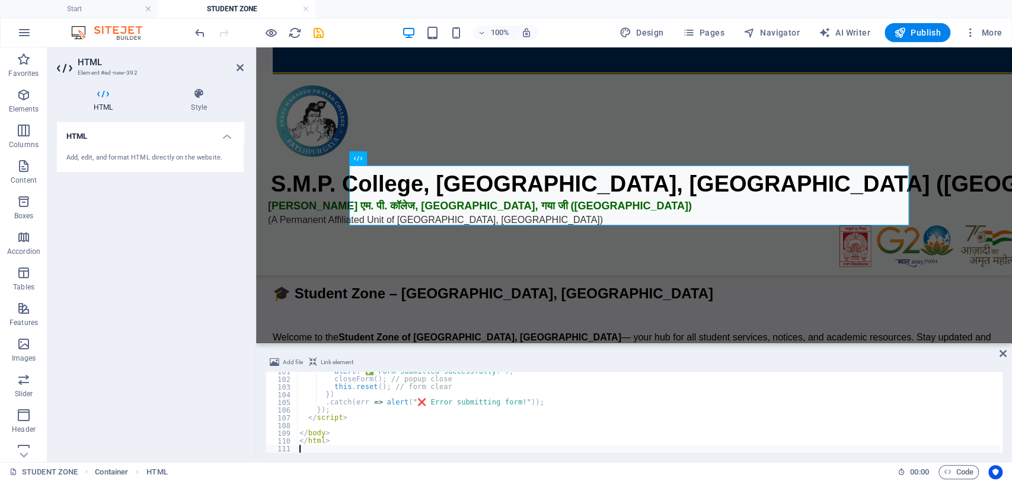
type textarea "</html>"
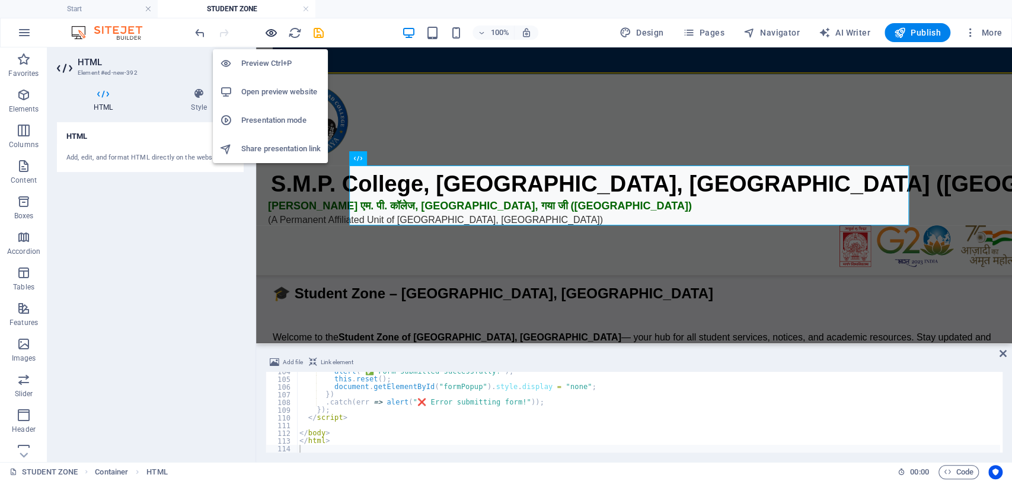
click at [269, 26] on icon "button" at bounding box center [271, 33] width 14 height 14
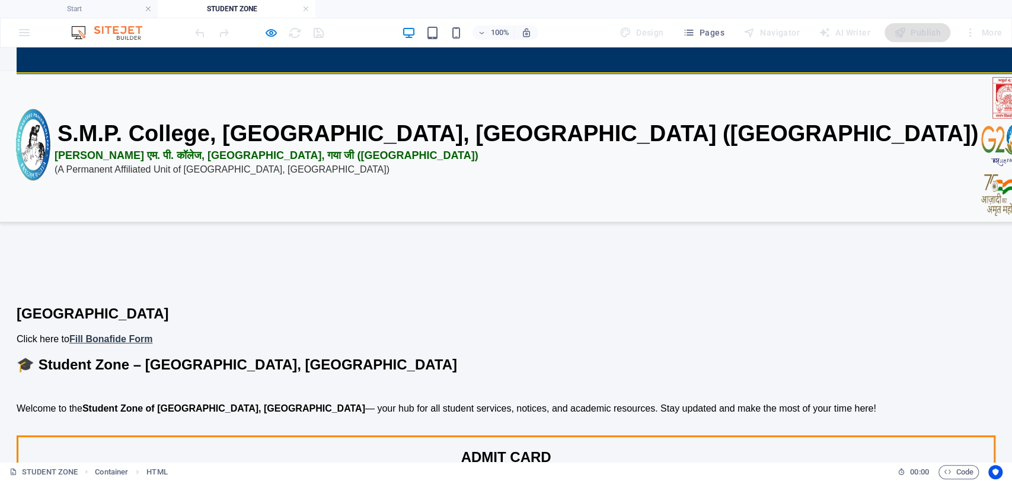
click at [152, 334] on link "Fill Bonafide Form" at bounding box center [110, 339] width 83 height 10
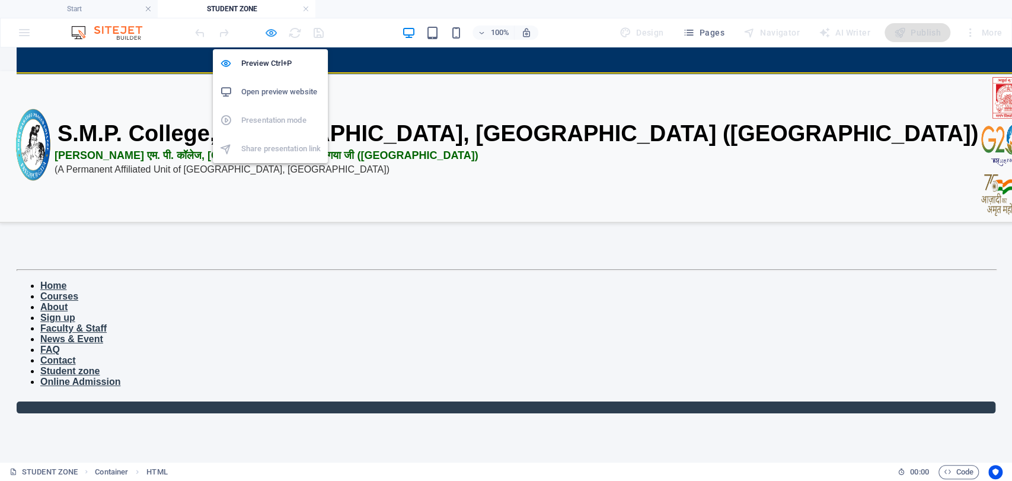
click at [267, 27] on icon "button" at bounding box center [271, 33] width 14 height 14
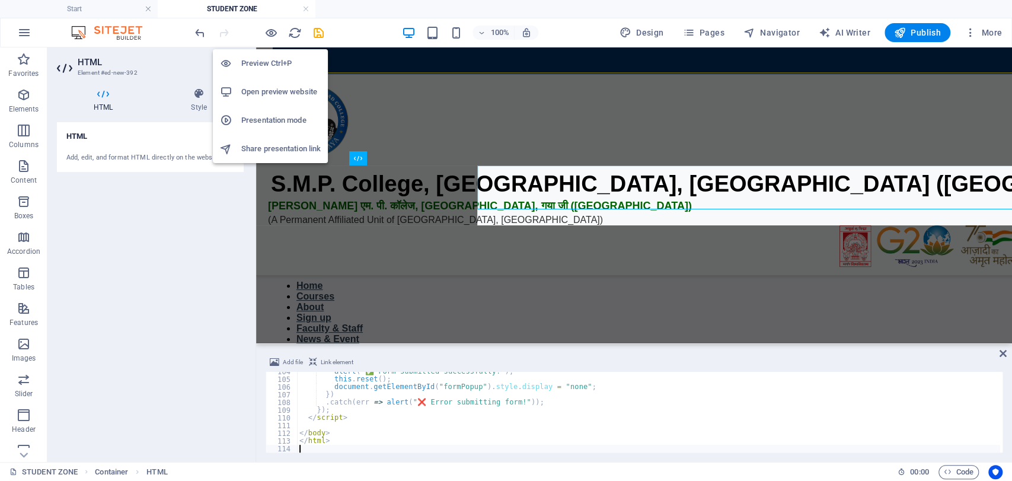
scroll to position [196, 0]
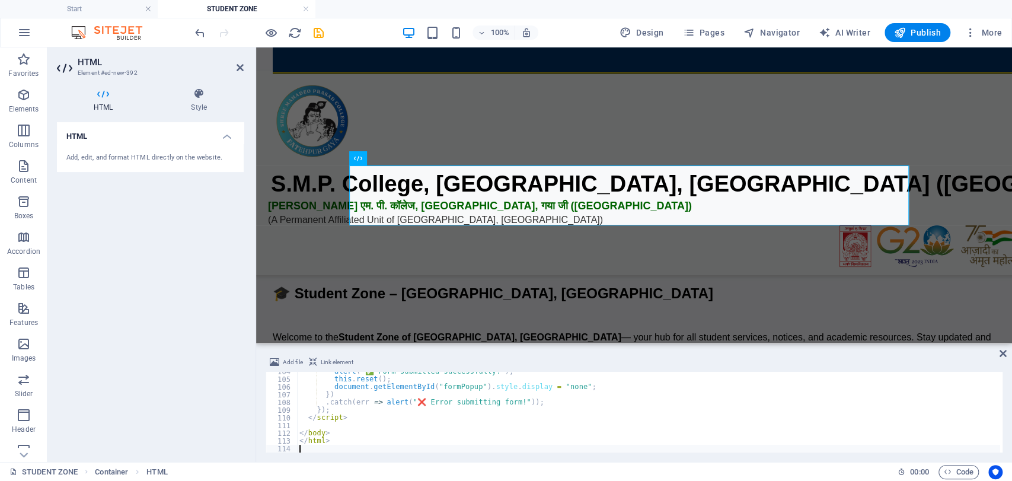
type textarea "</html>"
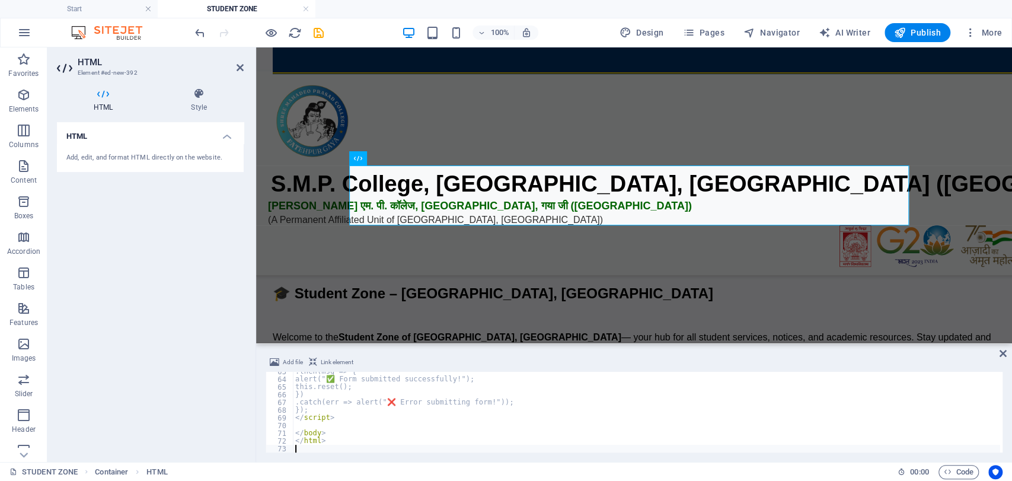
scroll to position [482, 0]
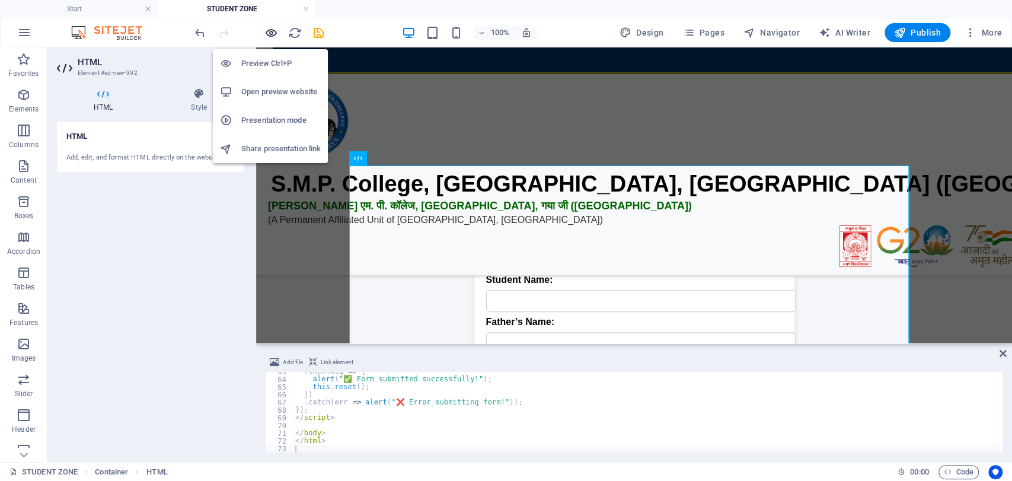
click at [270, 28] on icon "button" at bounding box center [271, 33] width 14 height 14
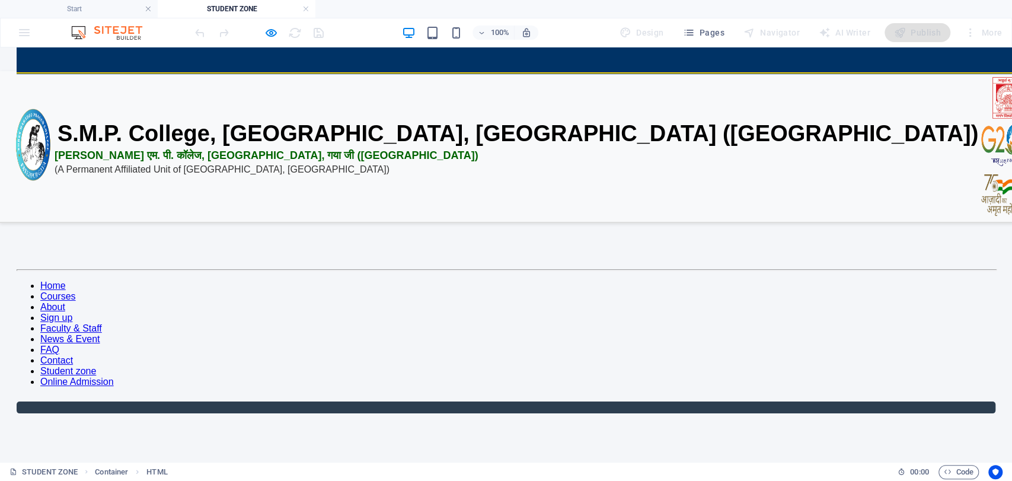
scroll to position [3, 0]
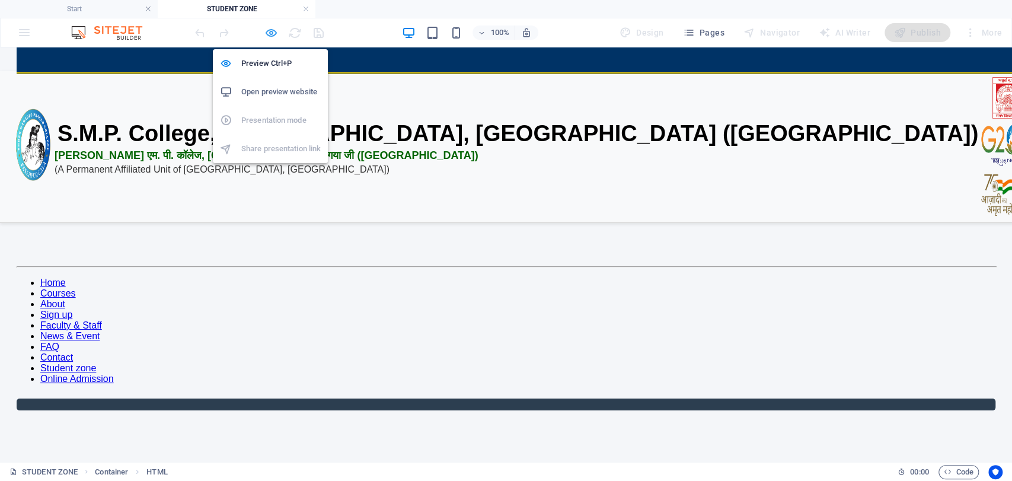
click at [269, 27] on icon "button" at bounding box center [271, 33] width 14 height 14
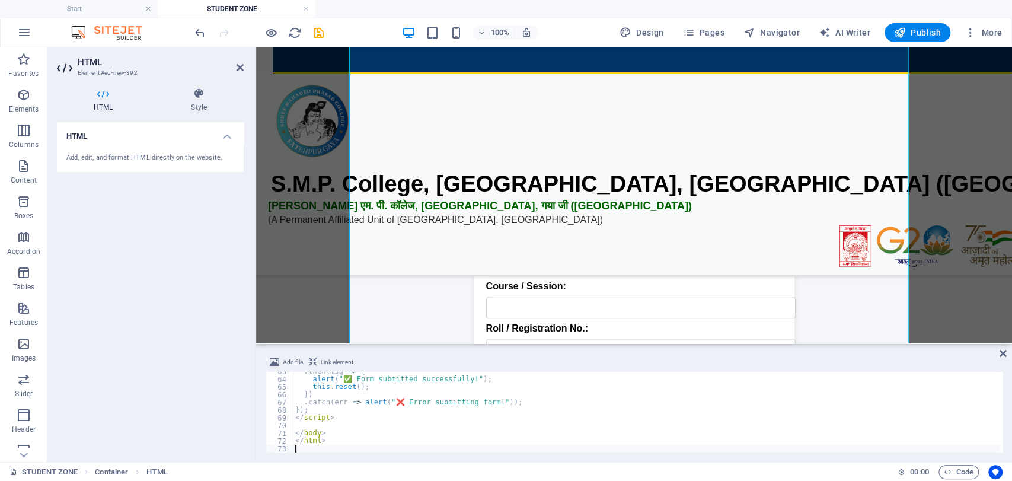
type textarea "</html>"
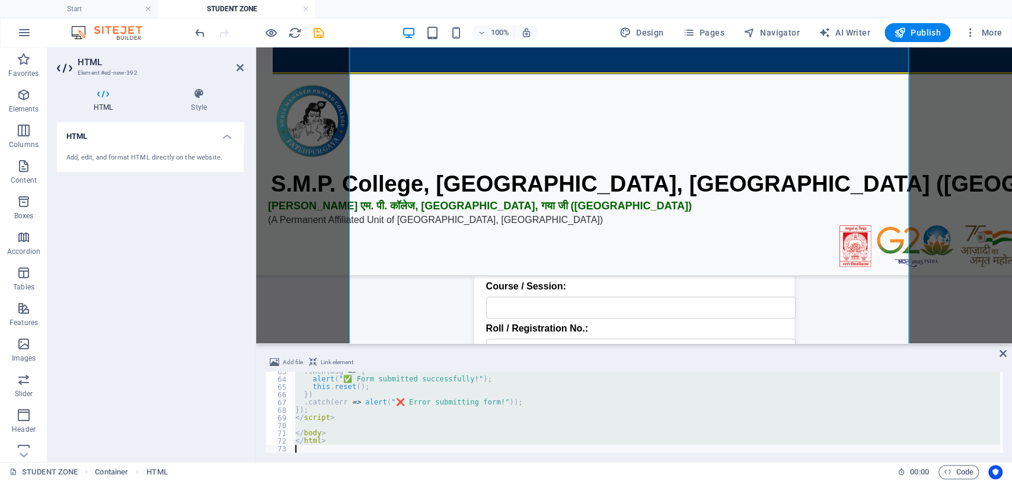
scroll to position [975, 0]
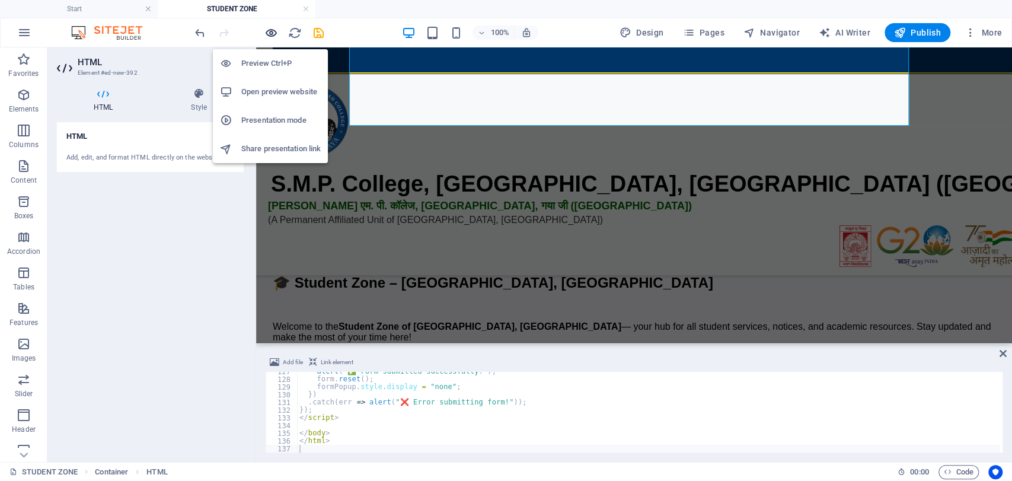
click at [269, 30] on icon "button" at bounding box center [271, 33] width 14 height 14
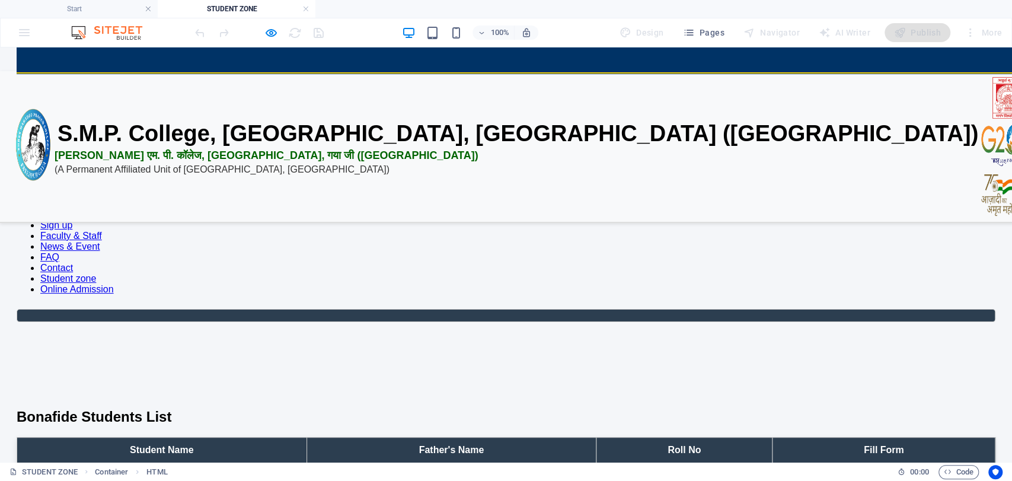
scroll to position [81, 0]
